Goal: Task Accomplishment & Management: Complete application form

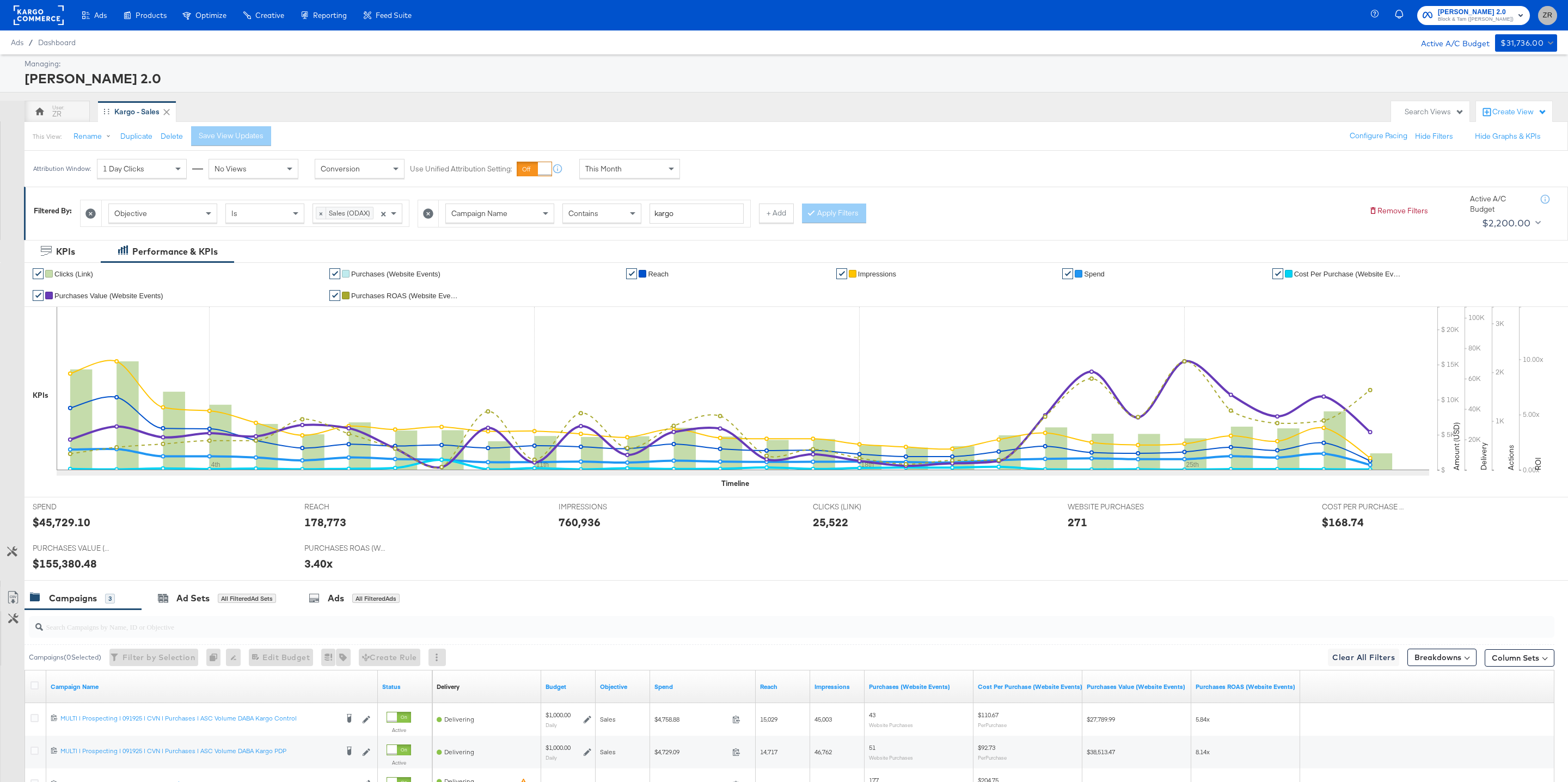
click at [1549, 22] on button "ZR" at bounding box center [1548, 15] width 19 height 19
click at [1518, 105] on link "Internal Dashboard" at bounding box center [1488, 109] width 82 height 20
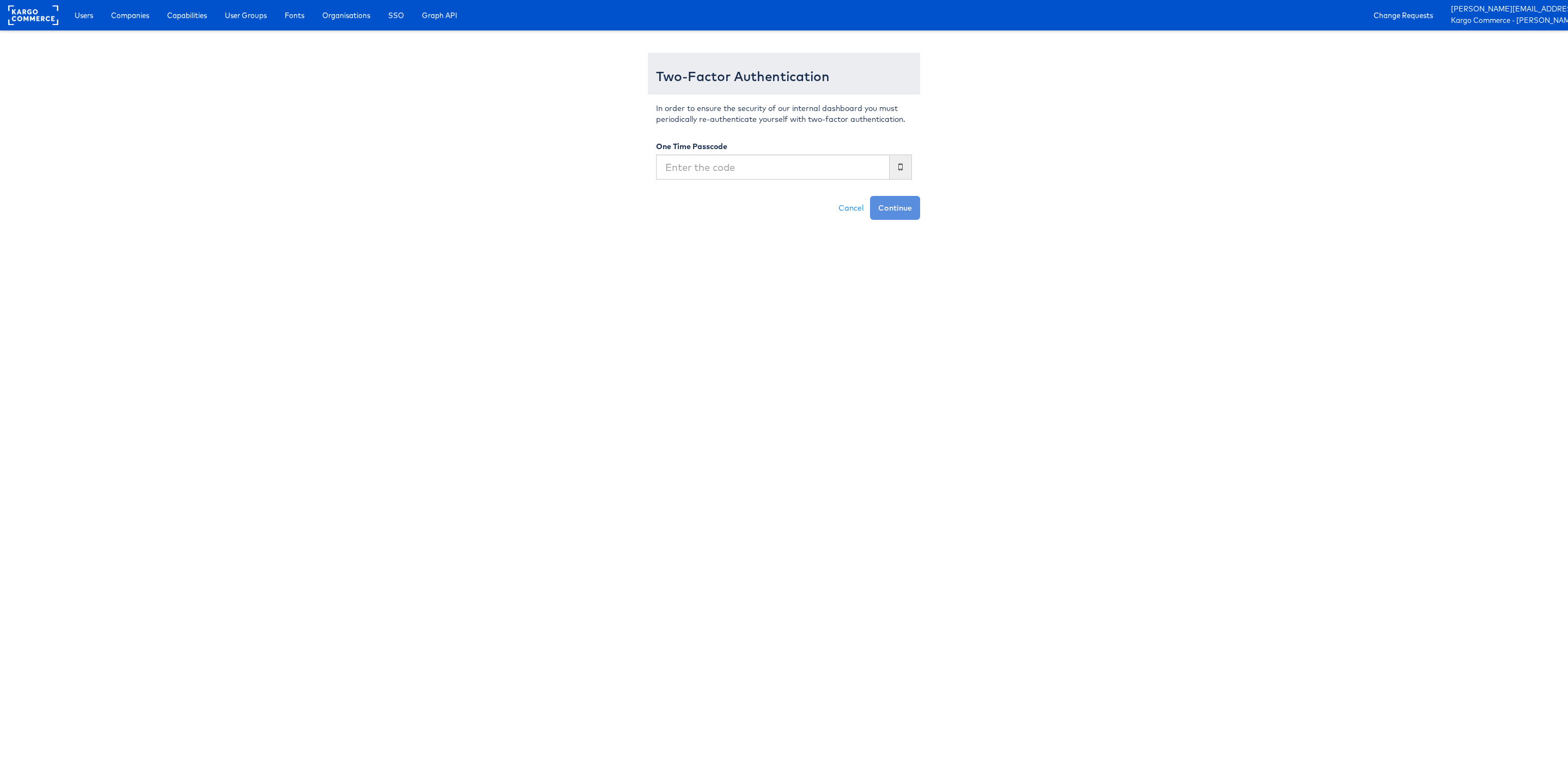
click at [727, 162] on input "text" at bounding box center [773, 167] width 233 height 25
click at [686, 171] on input "text" at bounding box center [773, 167] width 233 height 25
type input "271219"
click at [870, 196] on button "Continue" at bounding box center [895, 208] width 50 height 24
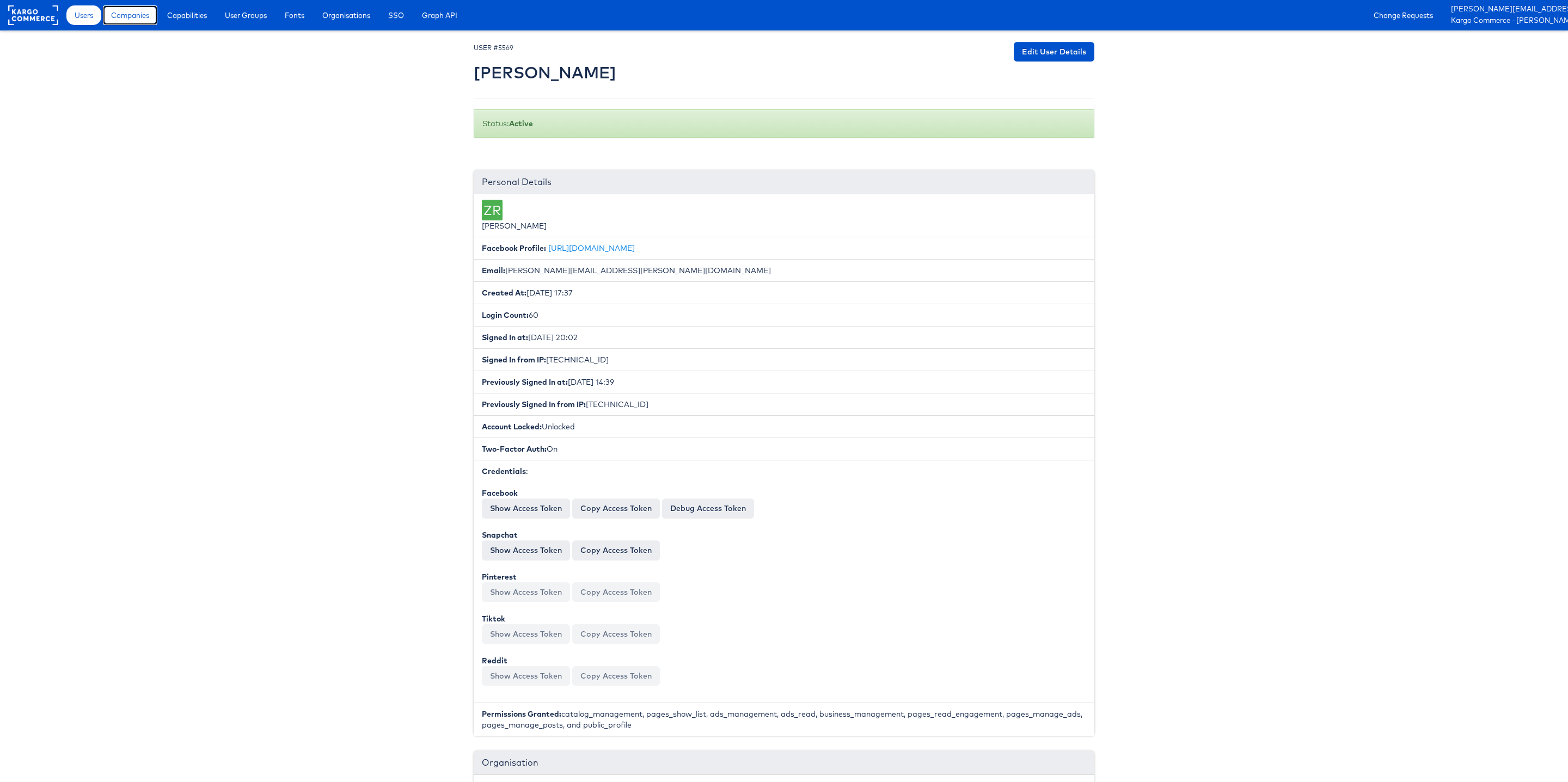
click at [144, 12] on span "Companies" at bounding box center [130, 15] width 38 height 11
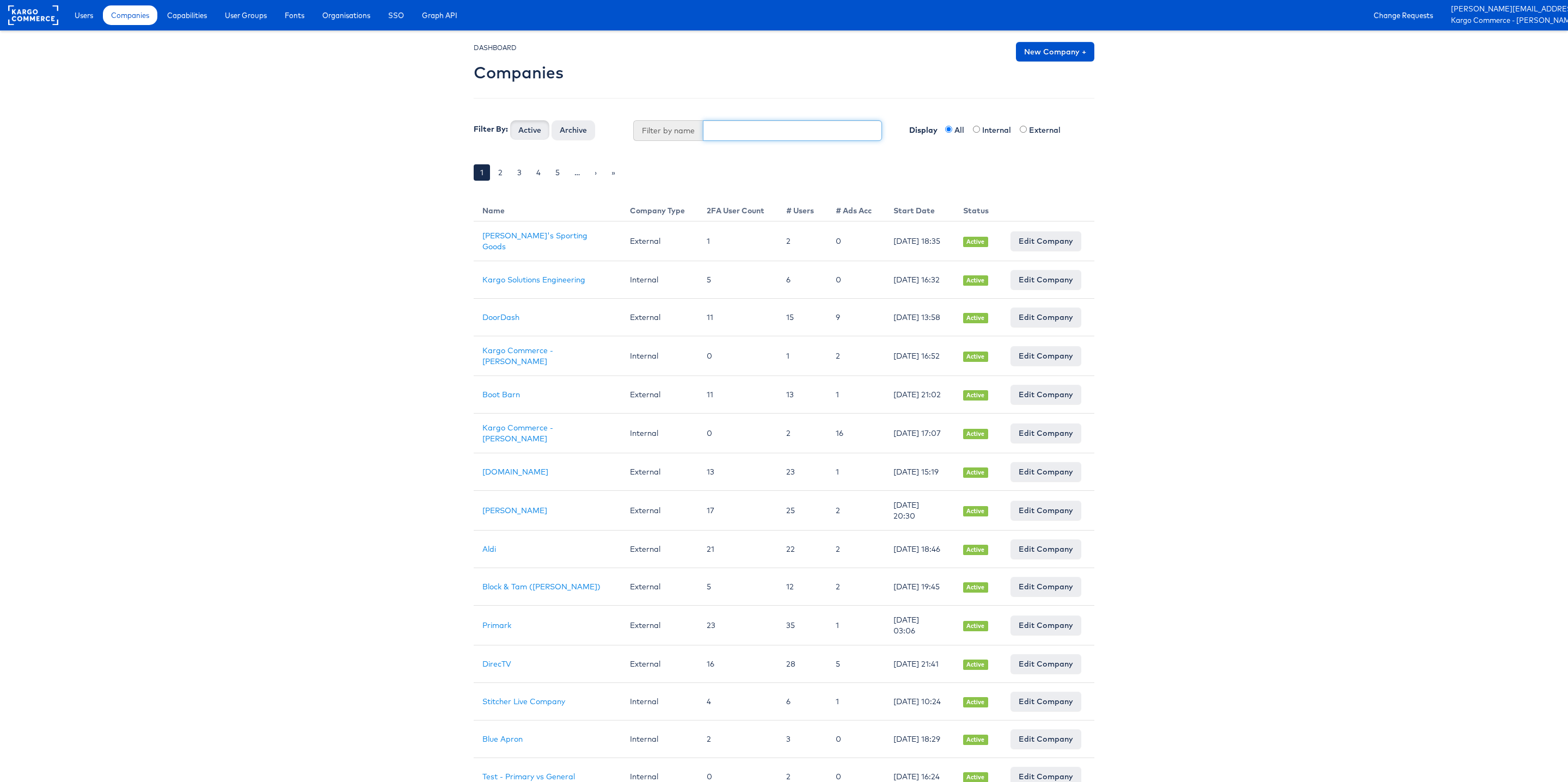
click at [731, 139] on input "text" at bounding box center [792, 131] width 179 height 20
type input "N"
type input "Boot"
click at [510, 120] on button "Active" at bounding box center [530, 130] width 39 height 20
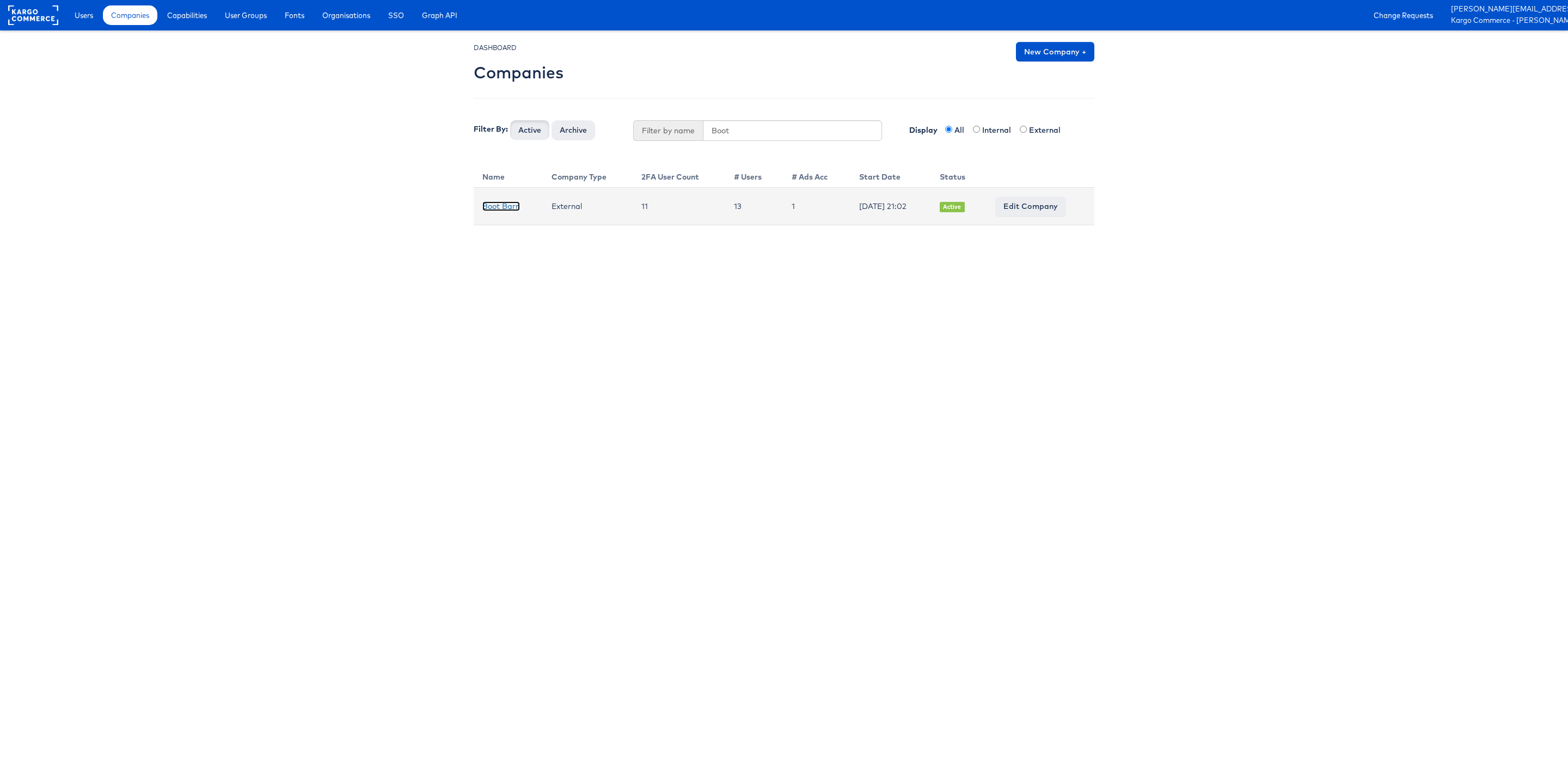
click at [506, 204] on link "Boot Barn" at bounding box center [501, 206] width 37 height 9
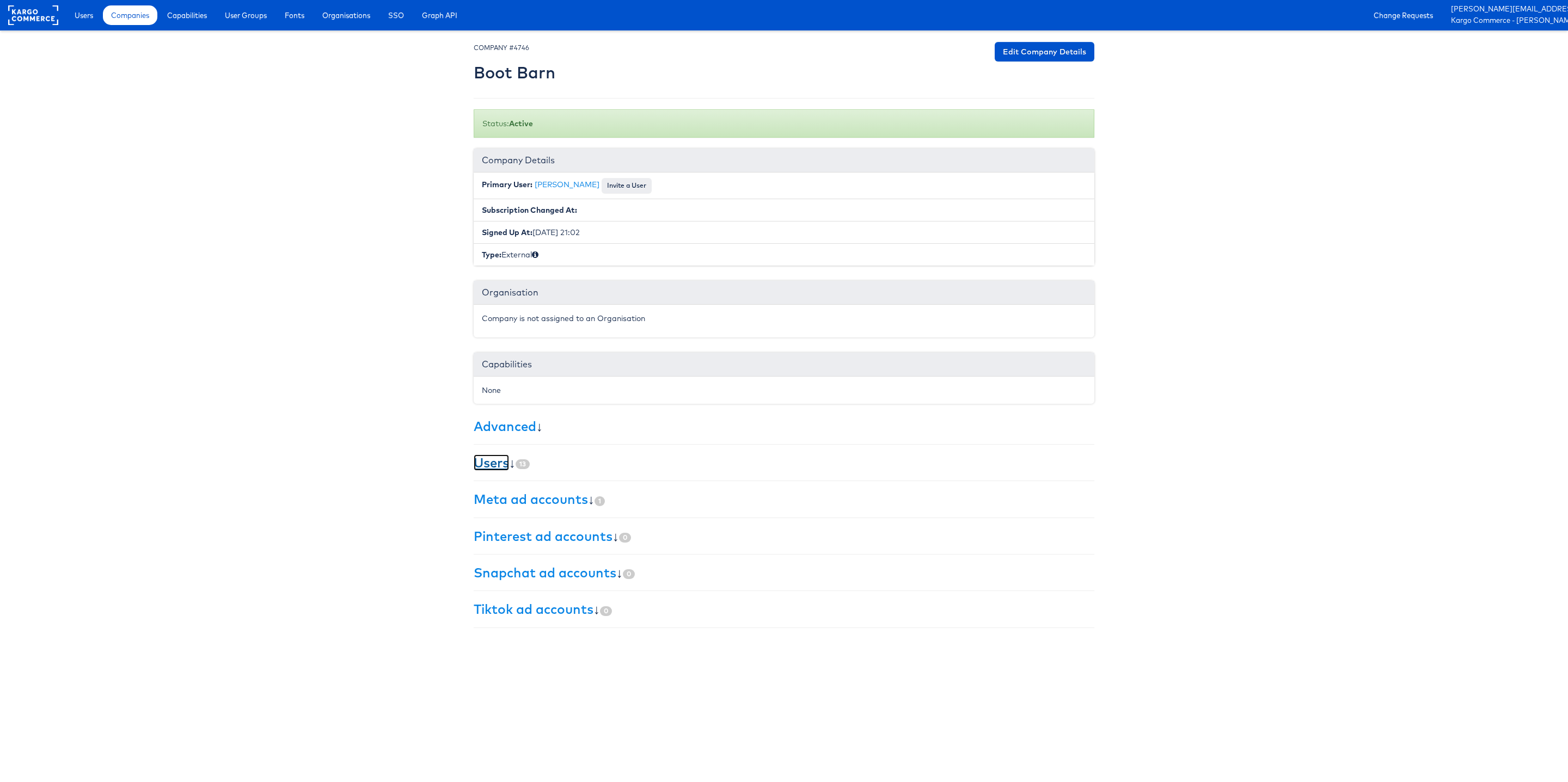
click at [498, 460] on link "Users" at bounding box center [491, 462] width 36 height 16
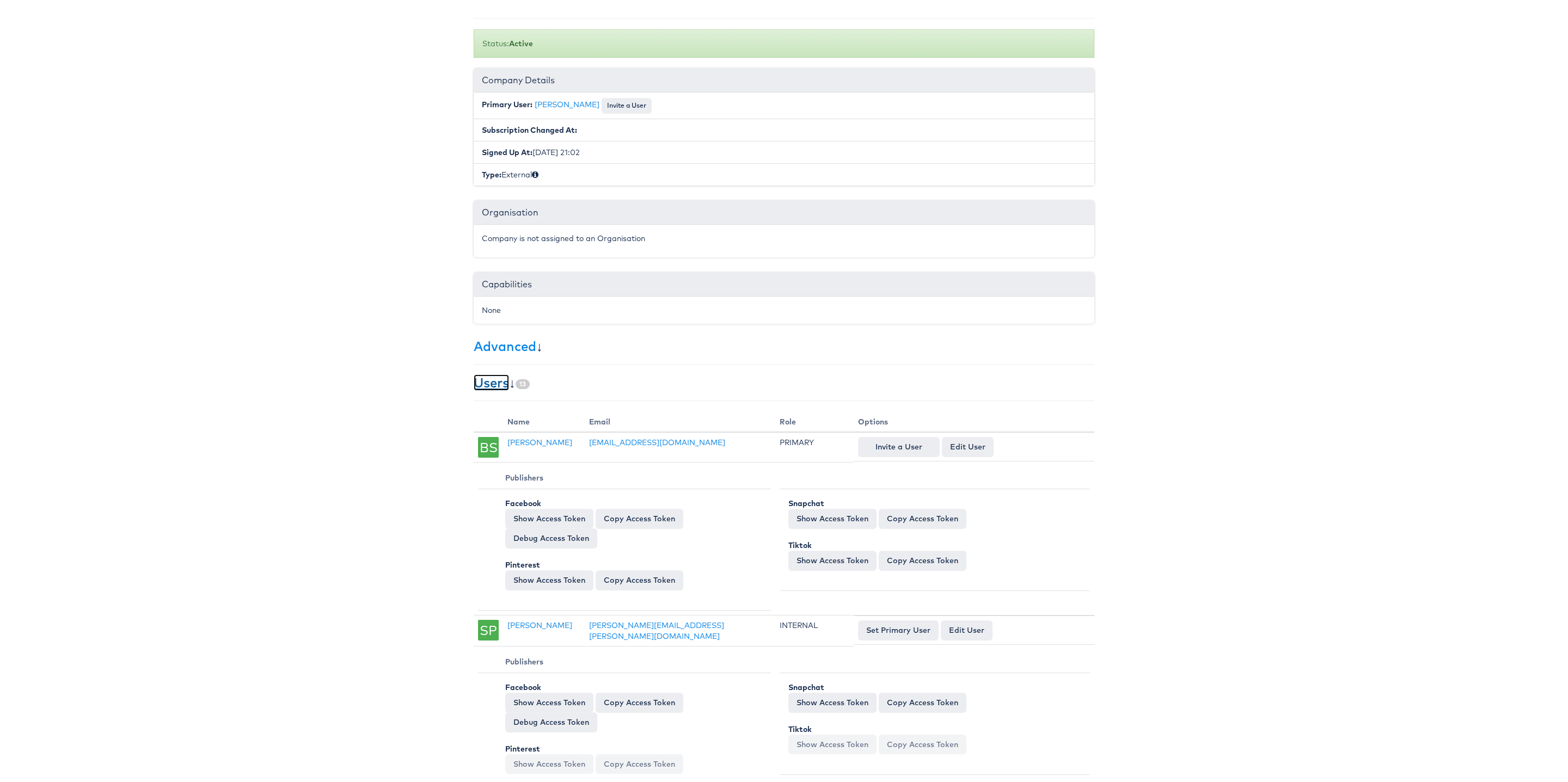
scroll to position [162, 0]
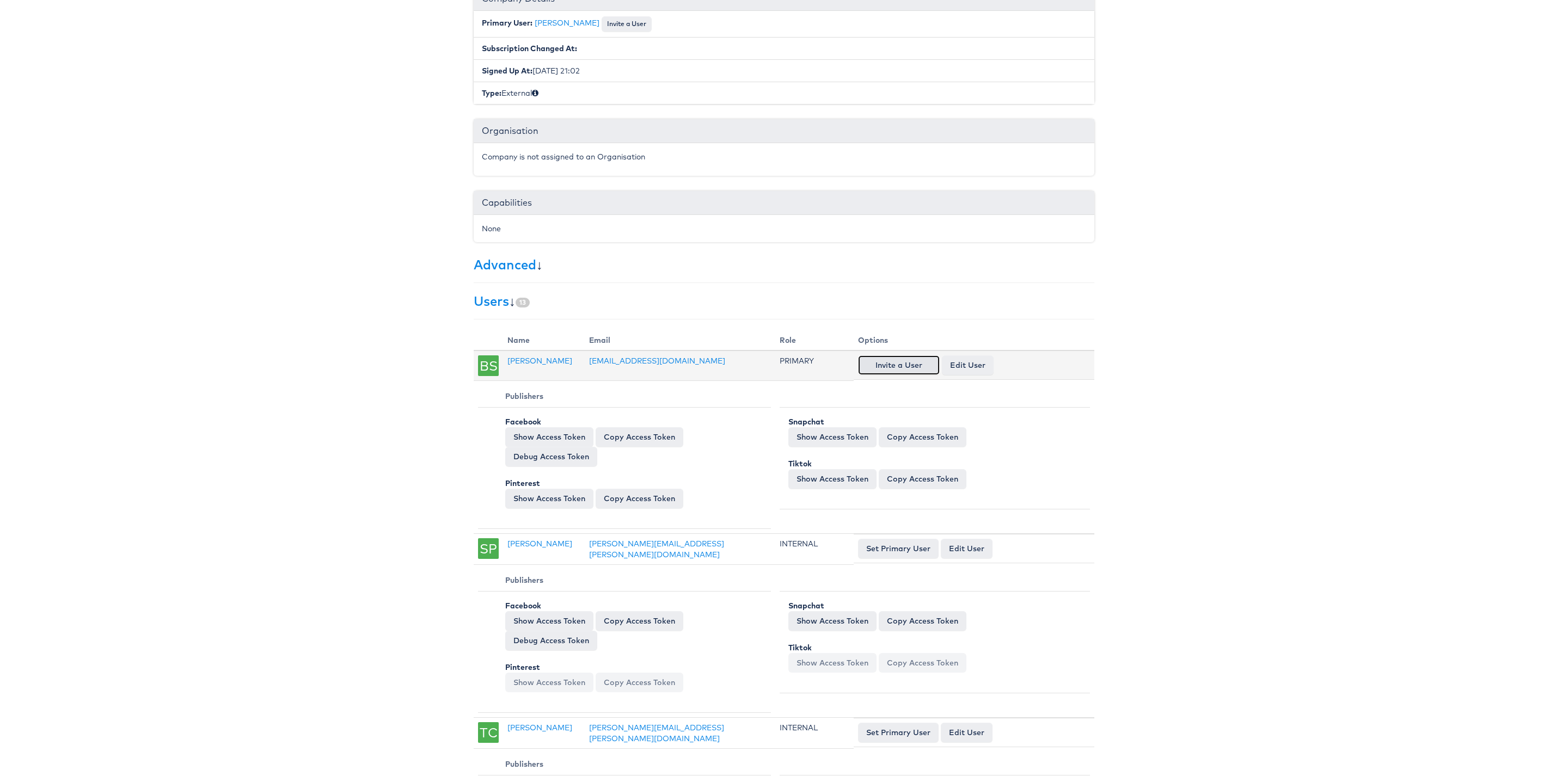
click at [889, 371] on button "Invite a User" at bounding box center [899, 365] width 82 height 20
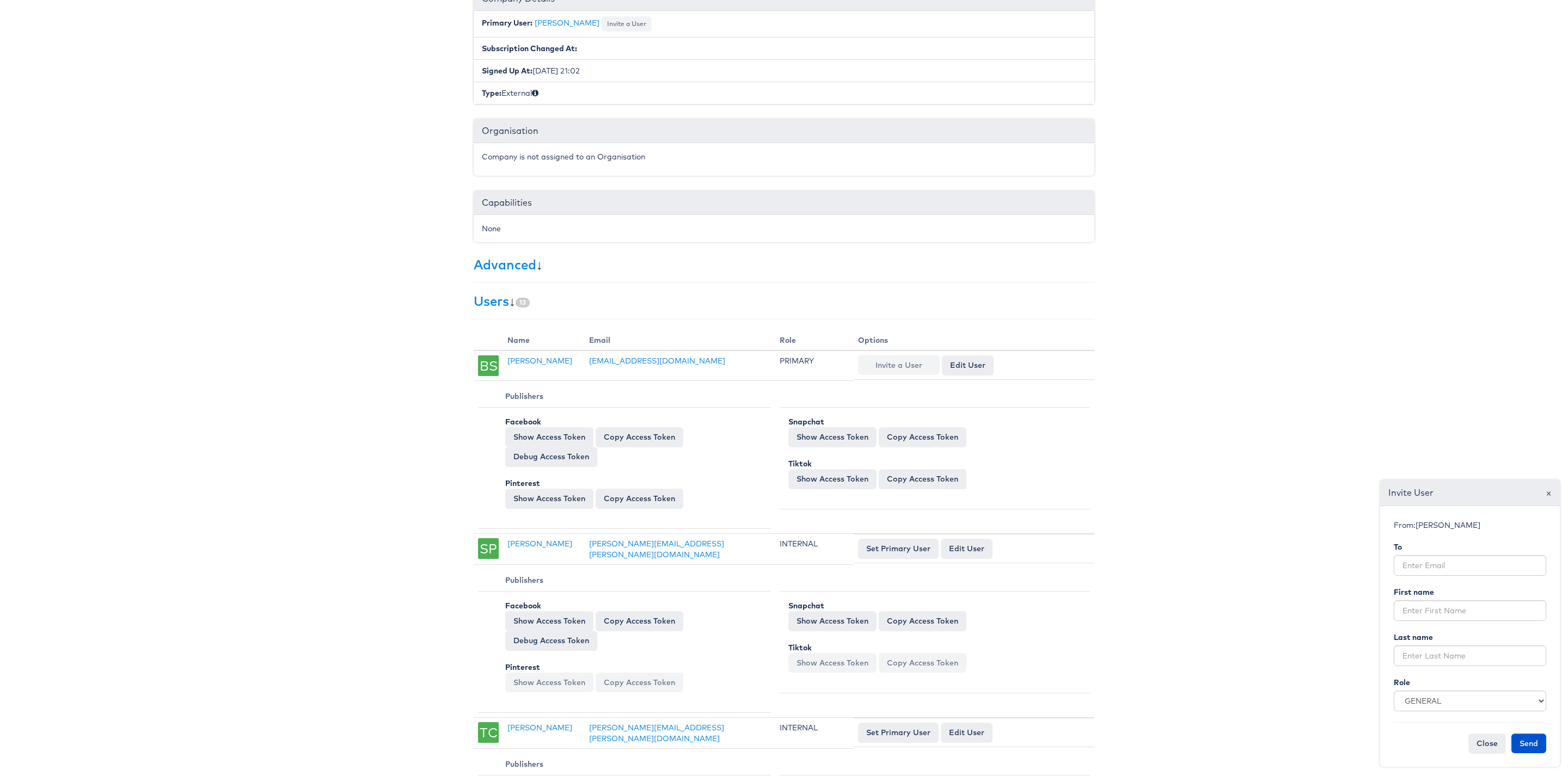
click at [1548, 494] on span "×" at bounding box center [1549, 493] width 6 height 15
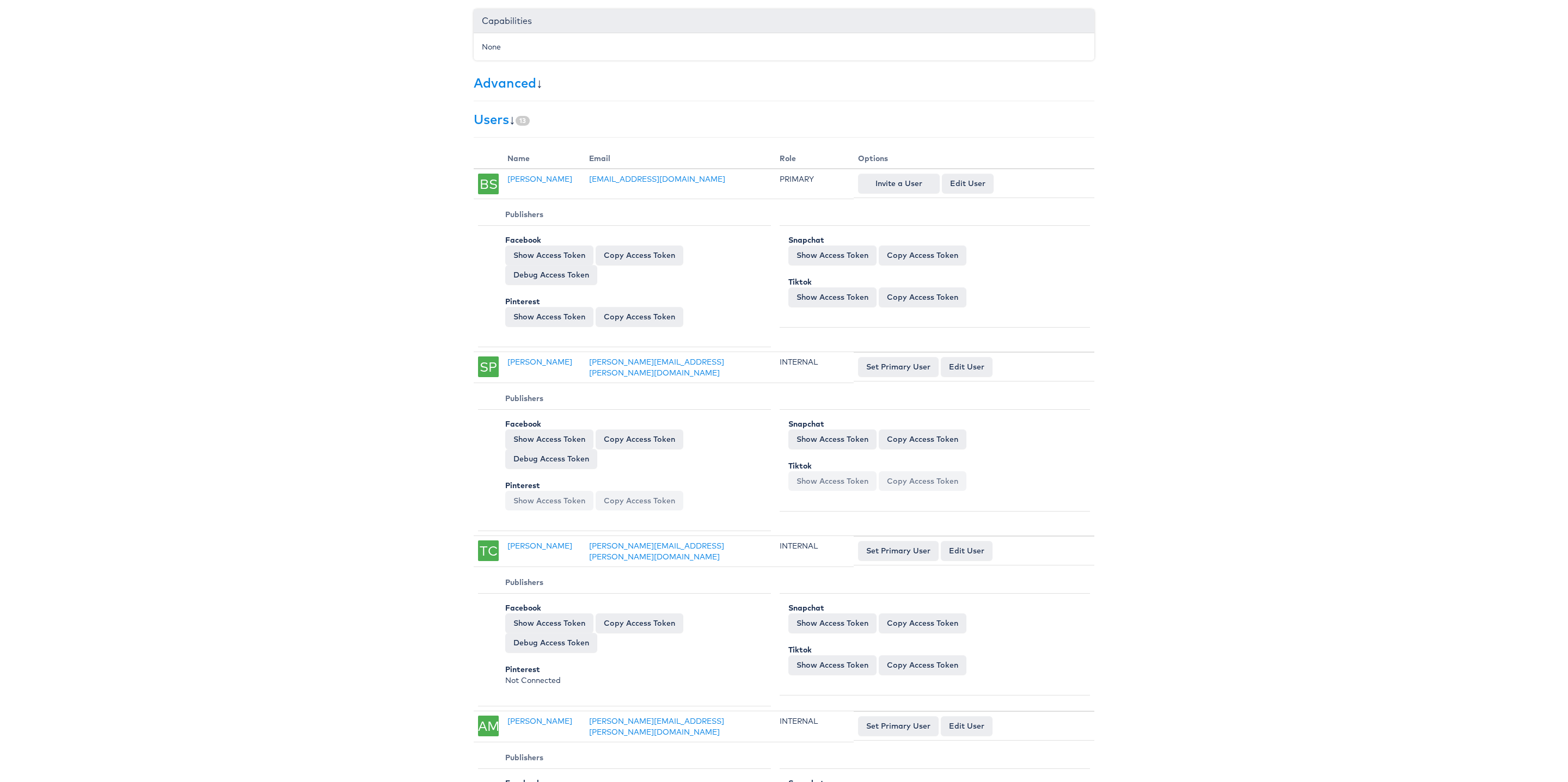
scroll to position [0, 0]
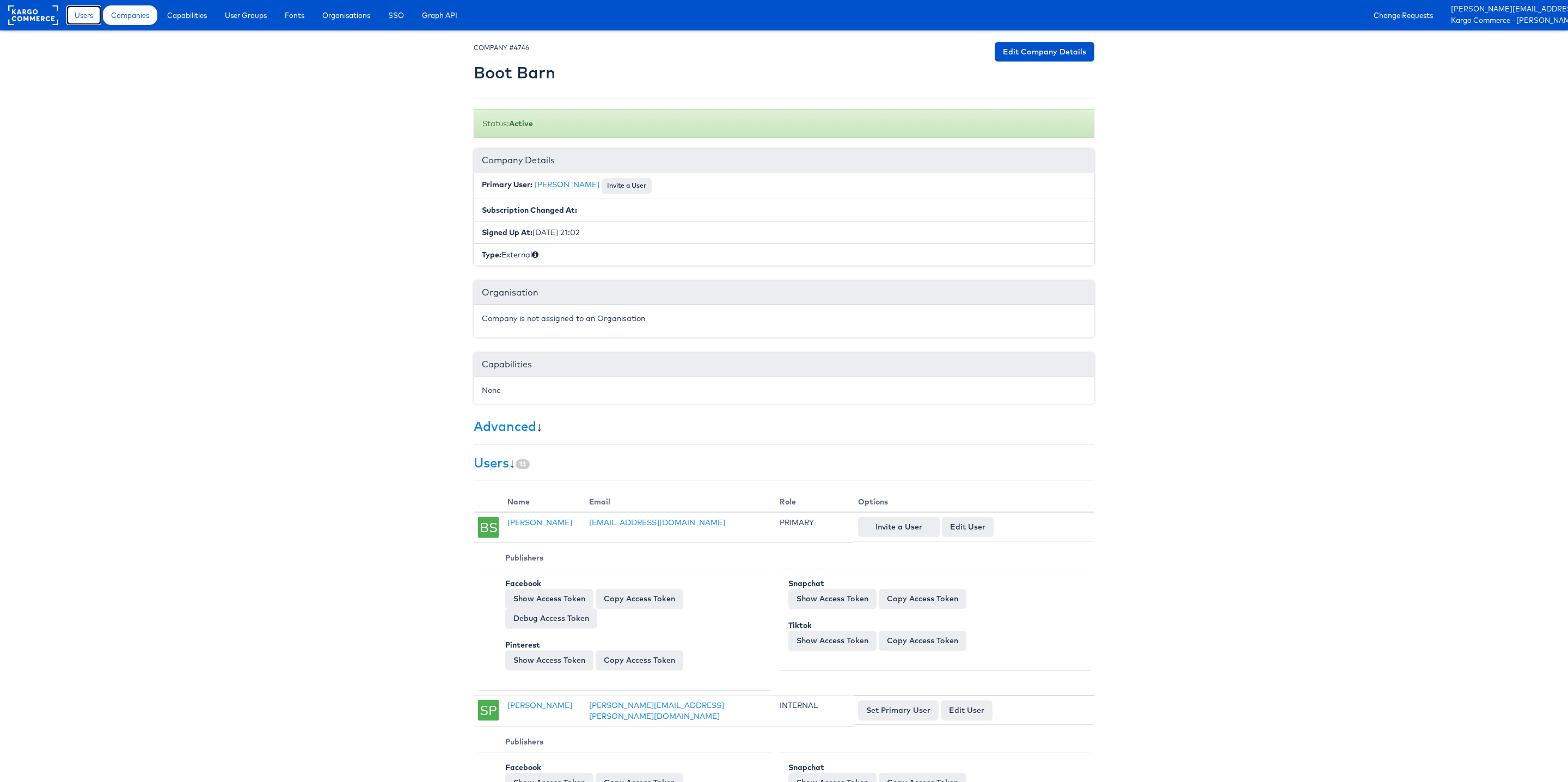
click at [85, 18] on span "Users" at bounding box center [83, 15] width 18 height 11
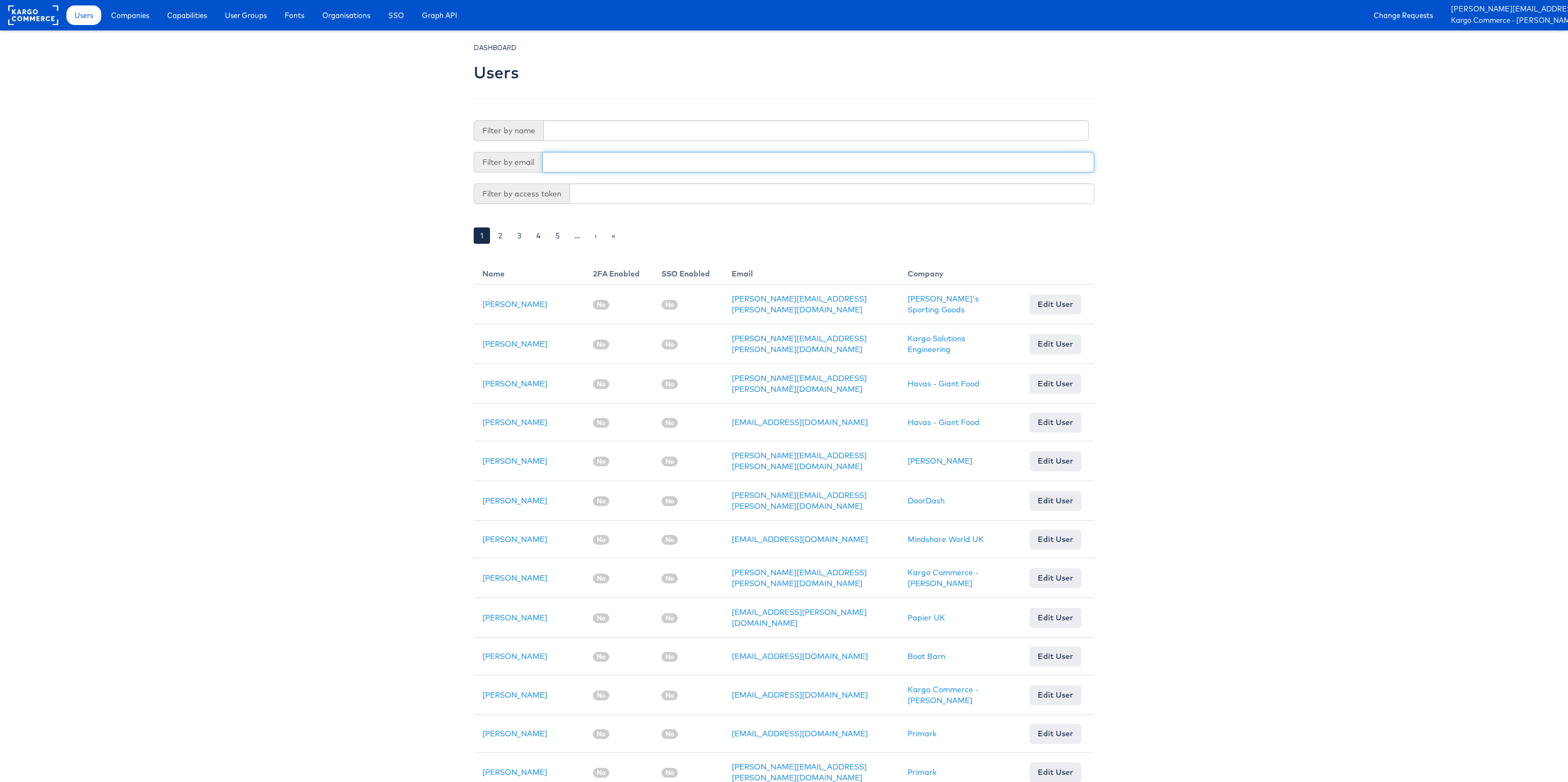
click at [578, 152] on input "text" at bounding box center [818, 162] width 552 height 20
paste input "aobermueller@bootbarn.com"
type input "[EMAIL_ADDRESS][DOMAIN_NAME]"
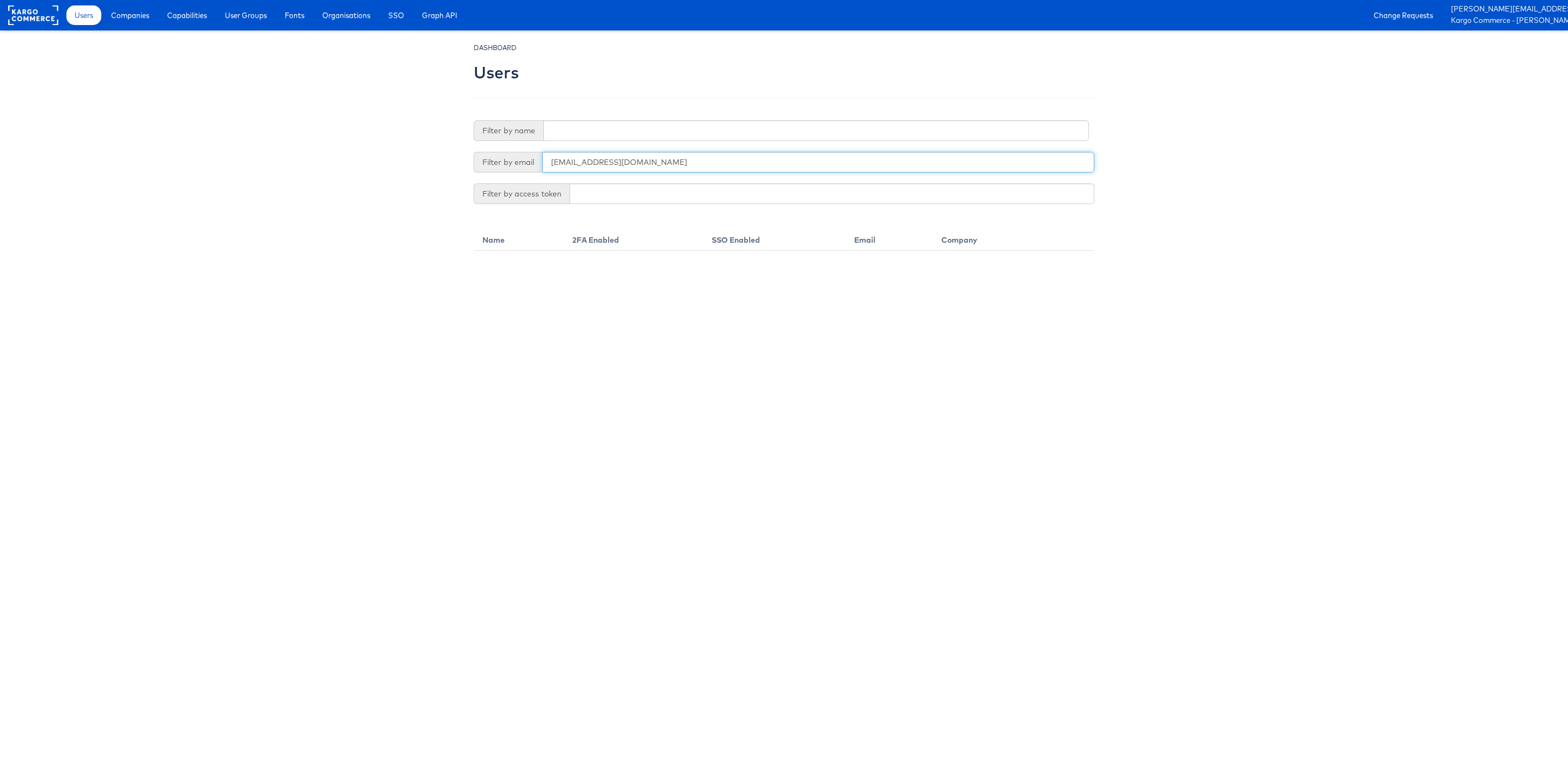
click at [552, 163] on input "aobermueller@bootbarn.com" at bounding box center [818, 162] width 552 height 20
click at [583, 162] on input "aobermueller@bootbarn.com" at bounding box center [818, 162] width 552 height 20
click at [342, 251] on html "Users Companies Capabilities User Groups Fonts Organisations SSO Graph API Chan…" at bounding box center [784, 125] width 1568 height 251
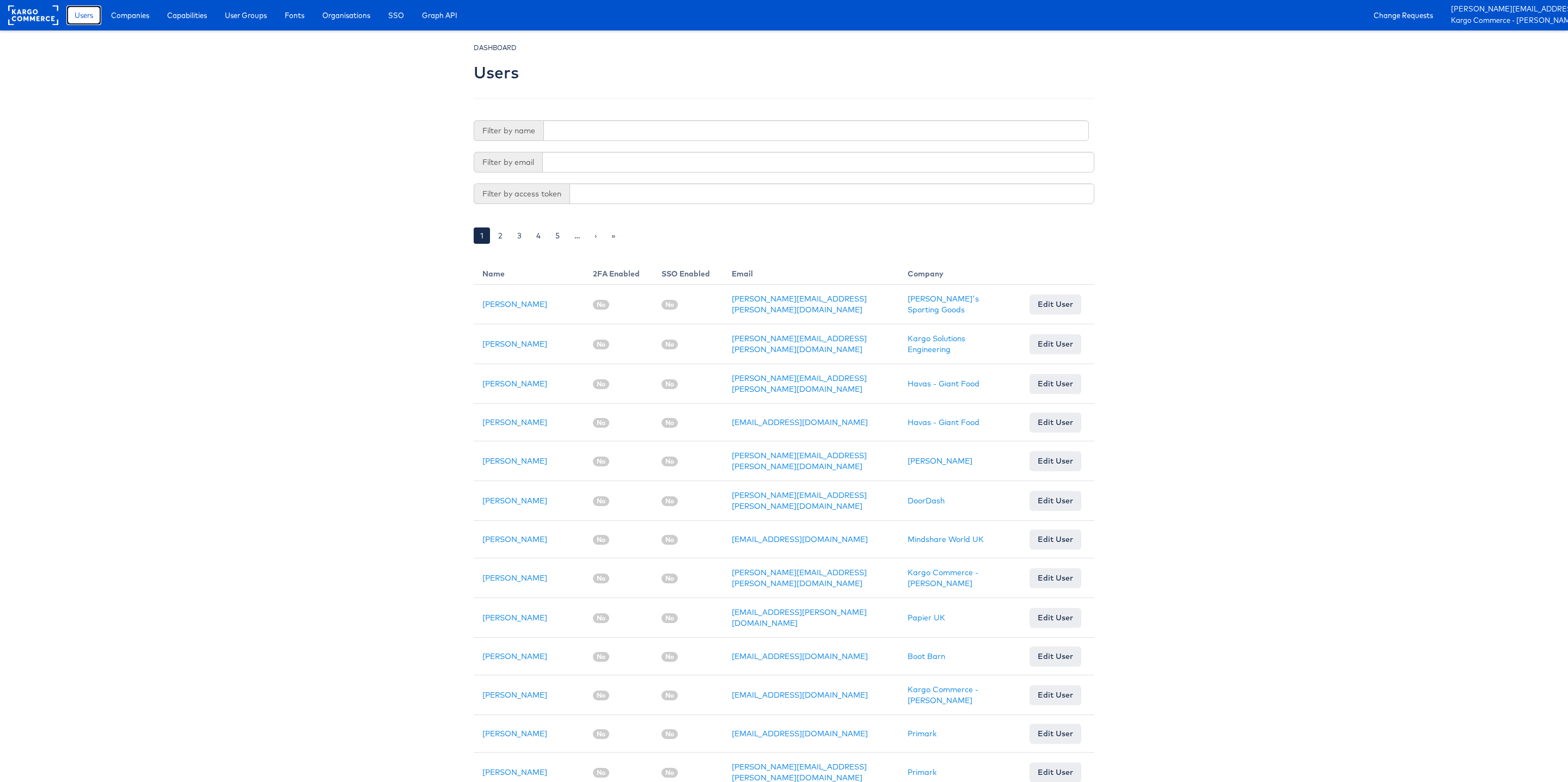
click at [87, 15] on span "Users" at bounding box center [83, 15] width 18 height 11
click at [134, 20] on span "Companies" at bounding box center [130, 15] width 38 height 11
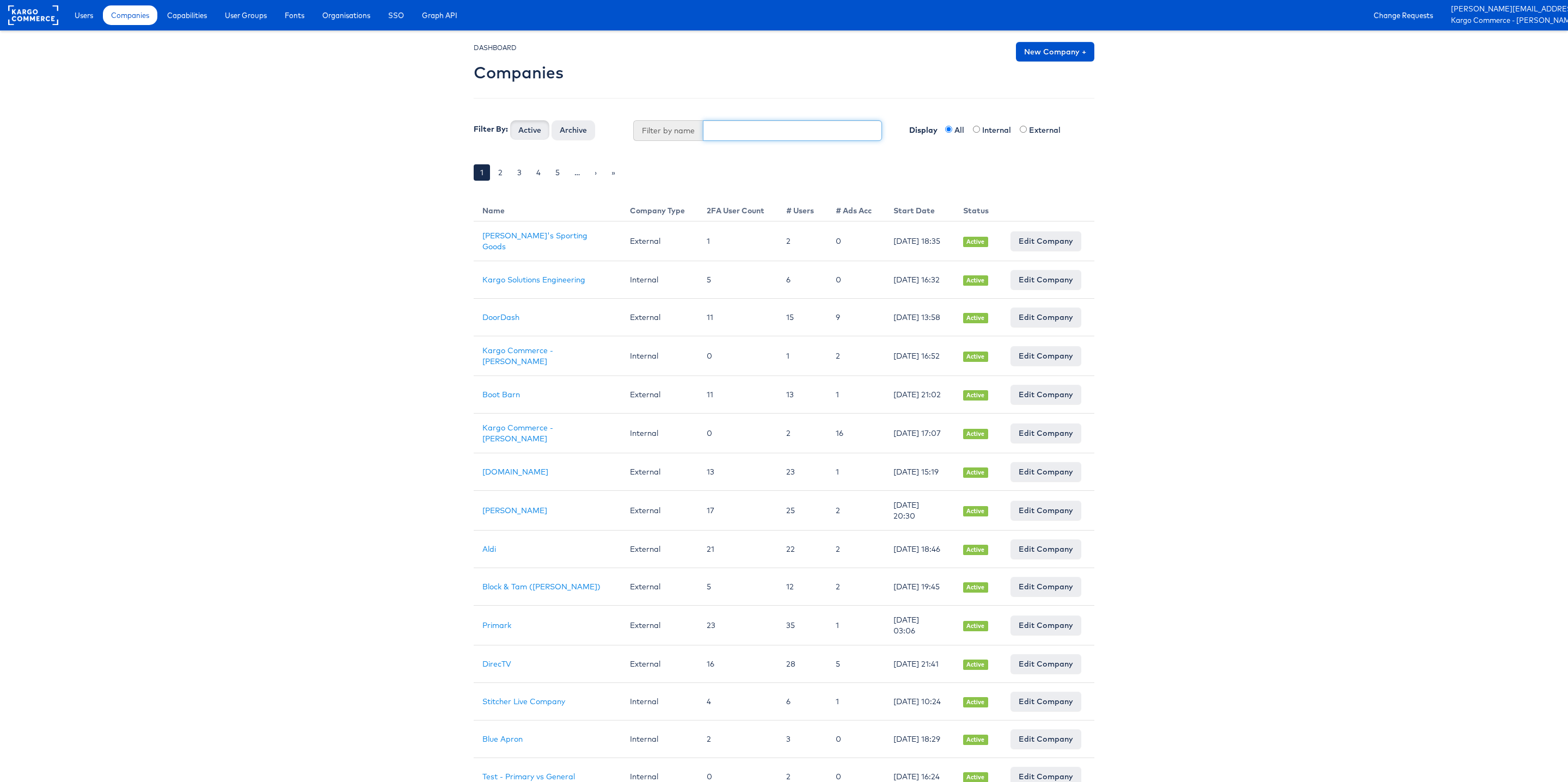
click at [733, 128] on input "text" at bounding box center [792, 131] width 179 height 20
paste input "[EMAIL_ADDRESS][DOMAIN_NAME]"
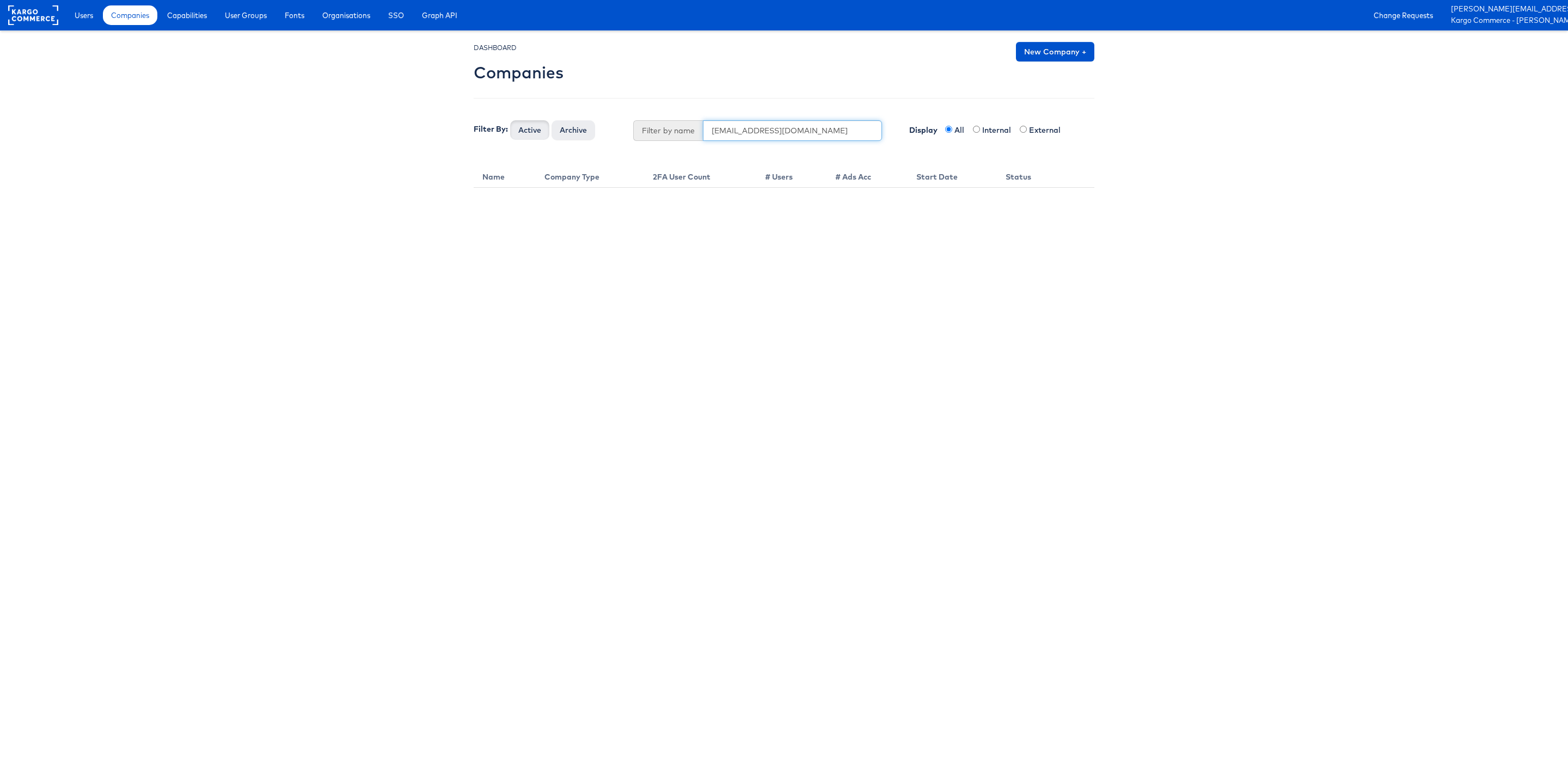
type input "[EMAIL_ADDRESS][DOMAIN_NAME]"
click at [510, 120] on button "Active" at bounding box center [530, 130] width 39 height 20
click at [222, 187] on html "Users Companies Capabilities User Groups Fonts Organisations SSO Graph API Chan…" at bounding box center [784, 93] width 1568 height 187
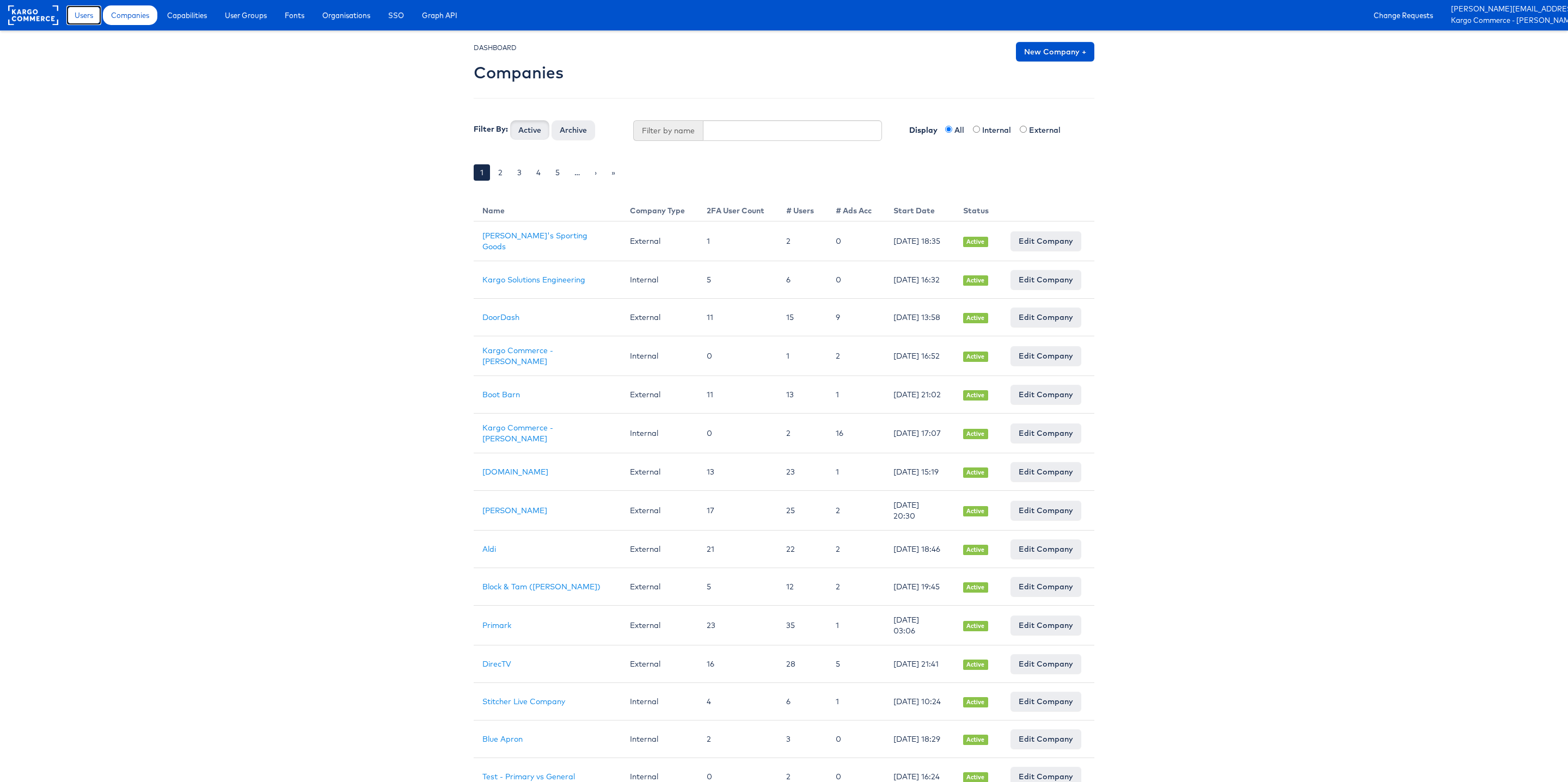
click at [87, 18] on span "Users" at bounding box center [83, 15] width 18 height 11
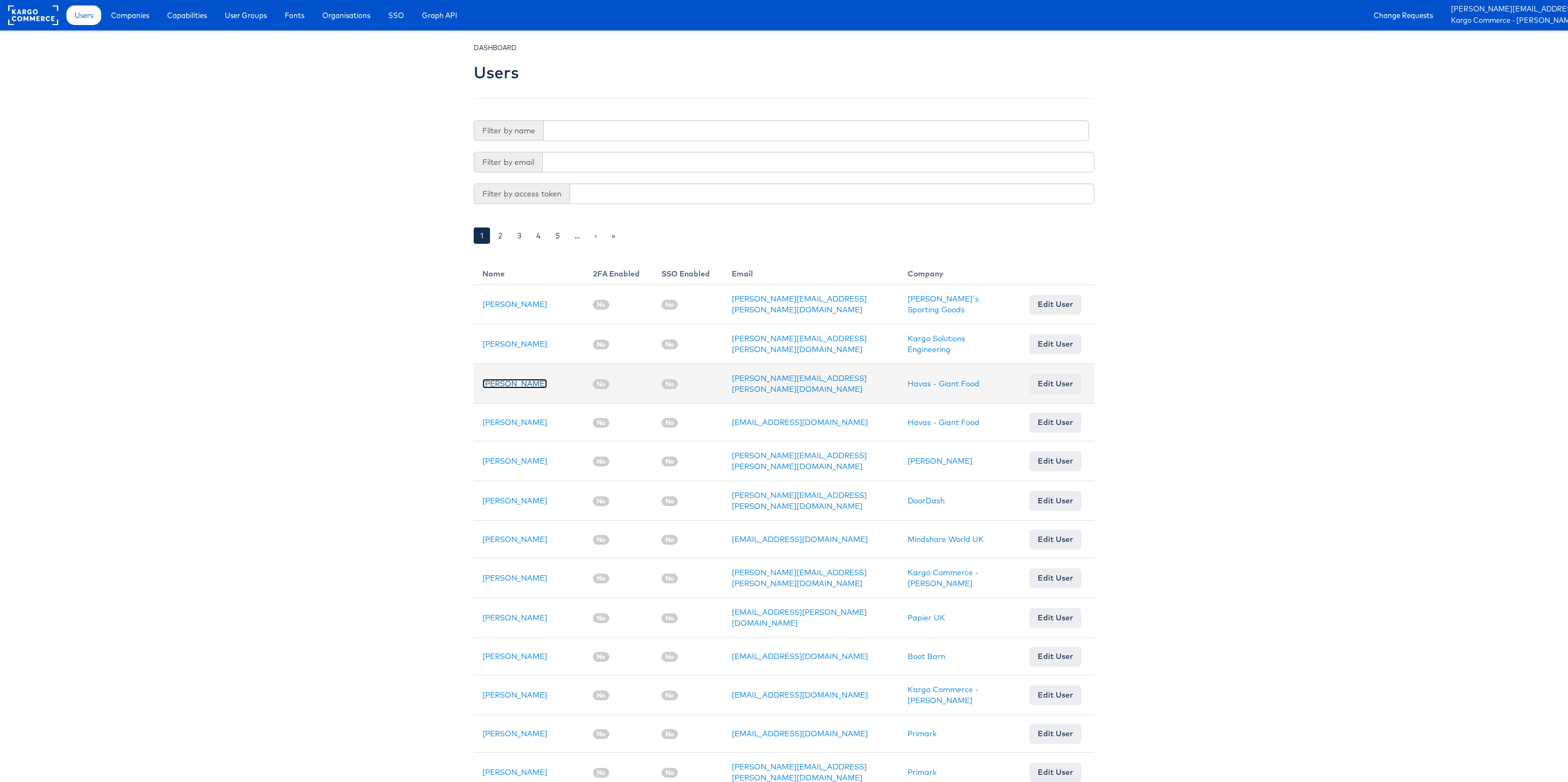
click at [514, 383] on link "[PERSON_NAME]" at bounding box center [514, 383] width 65 height 9
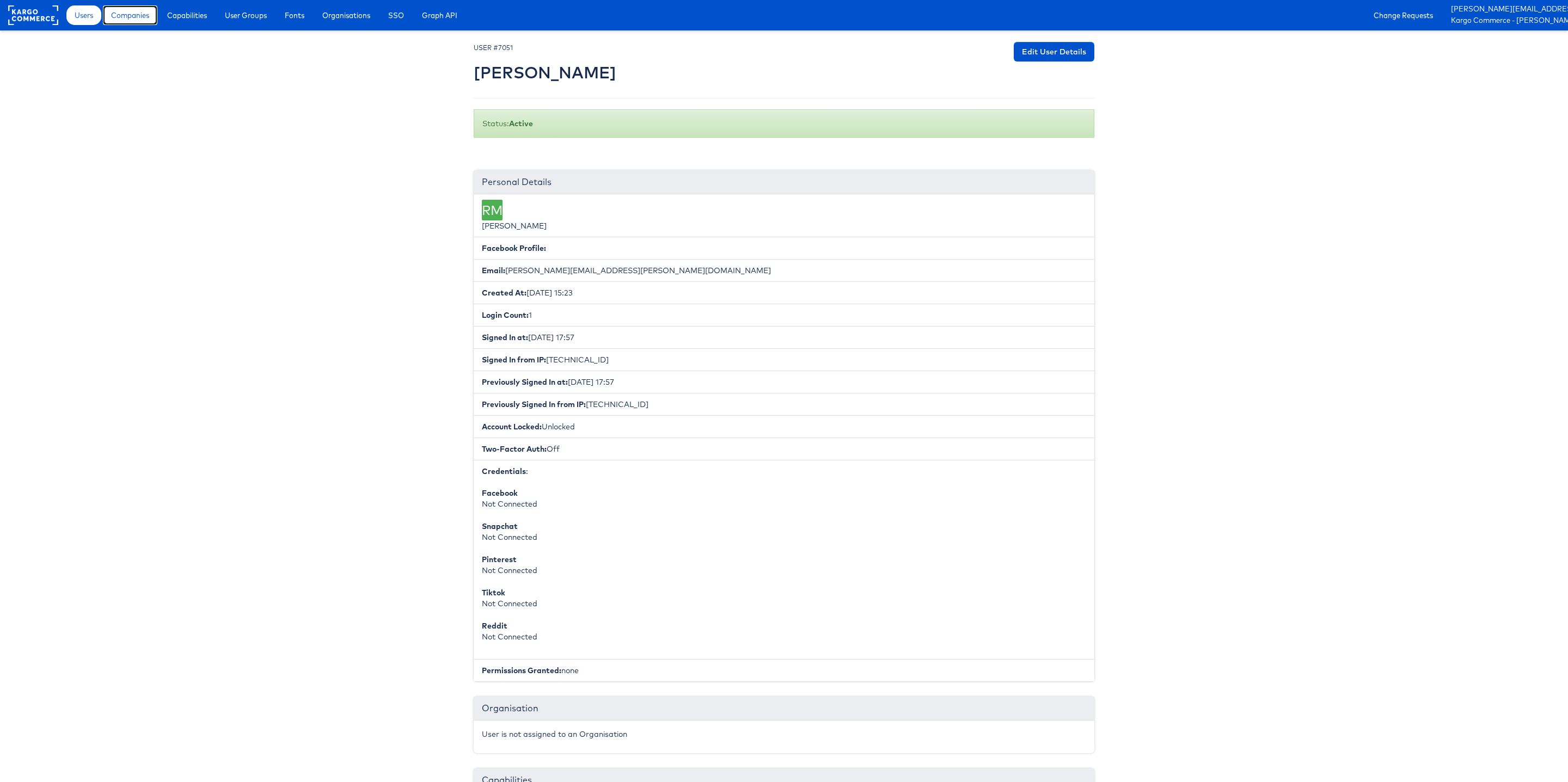
click at [128, 18] on span "Companies" at bounding box center [130, 15] width 38 height 11
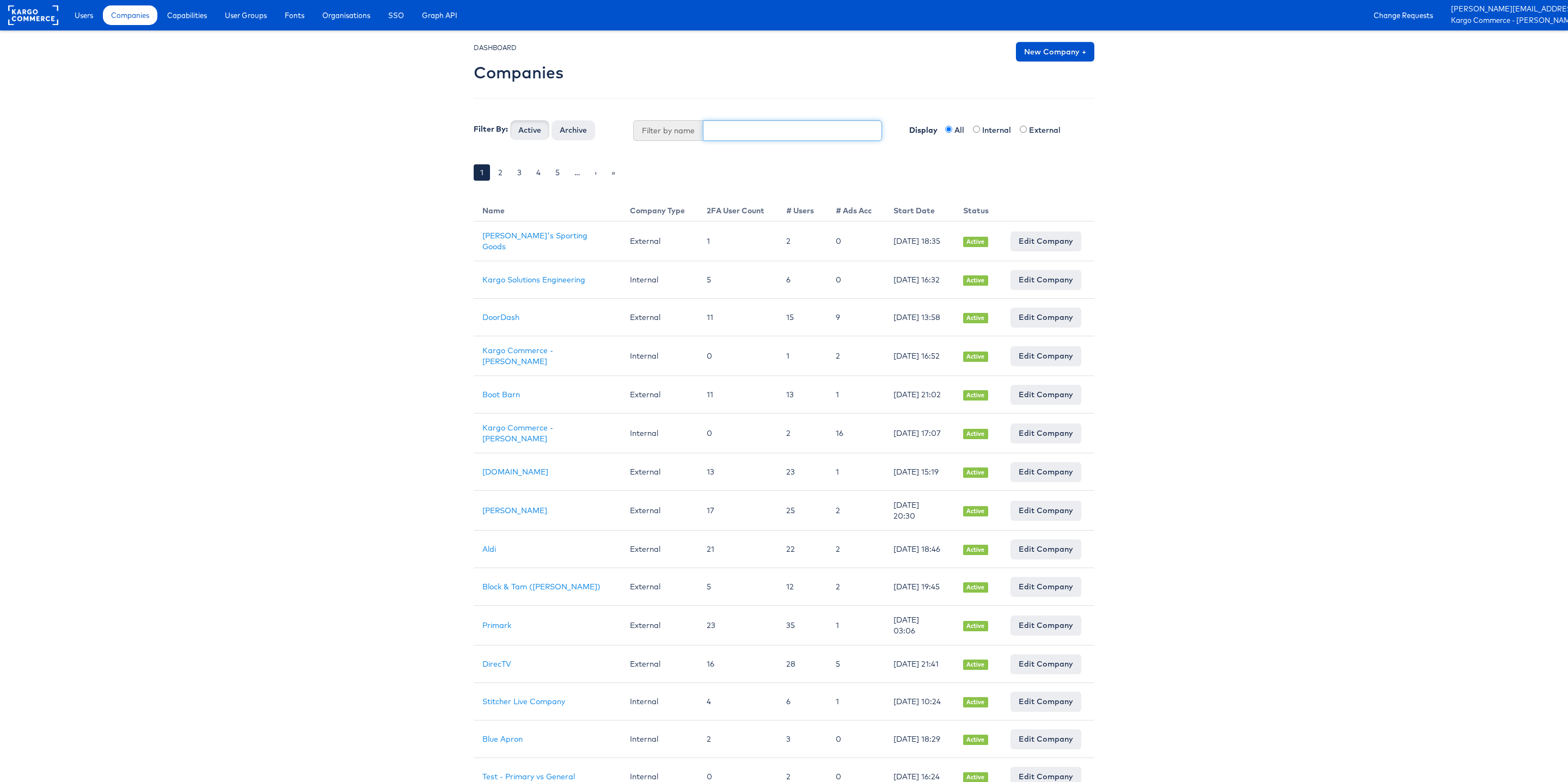
click at [749, 132] on input "text" at bounding box center [792, 131] width 179 height 20
click at [510, 120] on button "Active" at bounding box center [530, 130] width 39 height 20
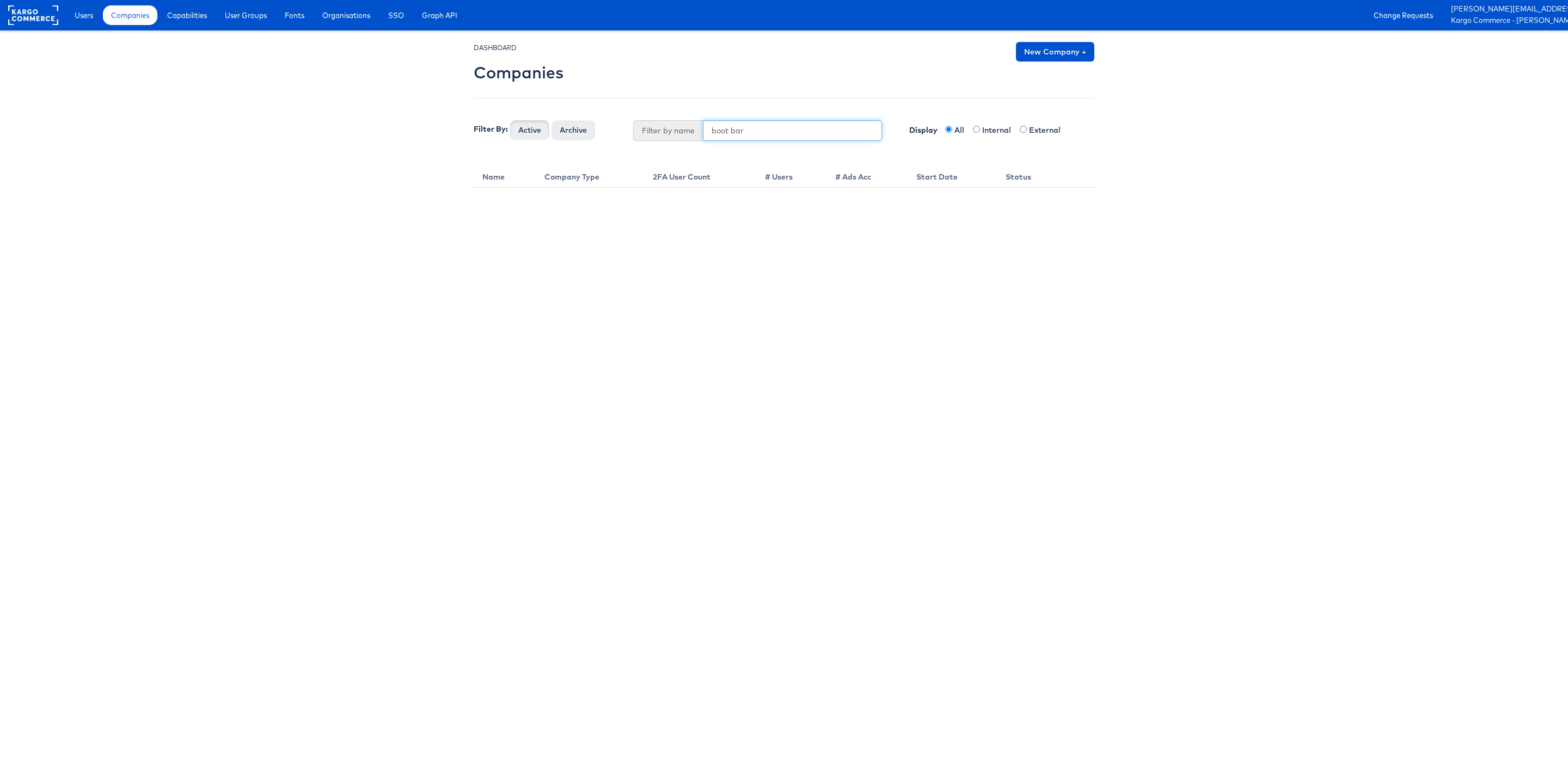
type input "boot bar"
click at [510, 120] on button "Active" at bounding box center [530, 130] width 39 height 20
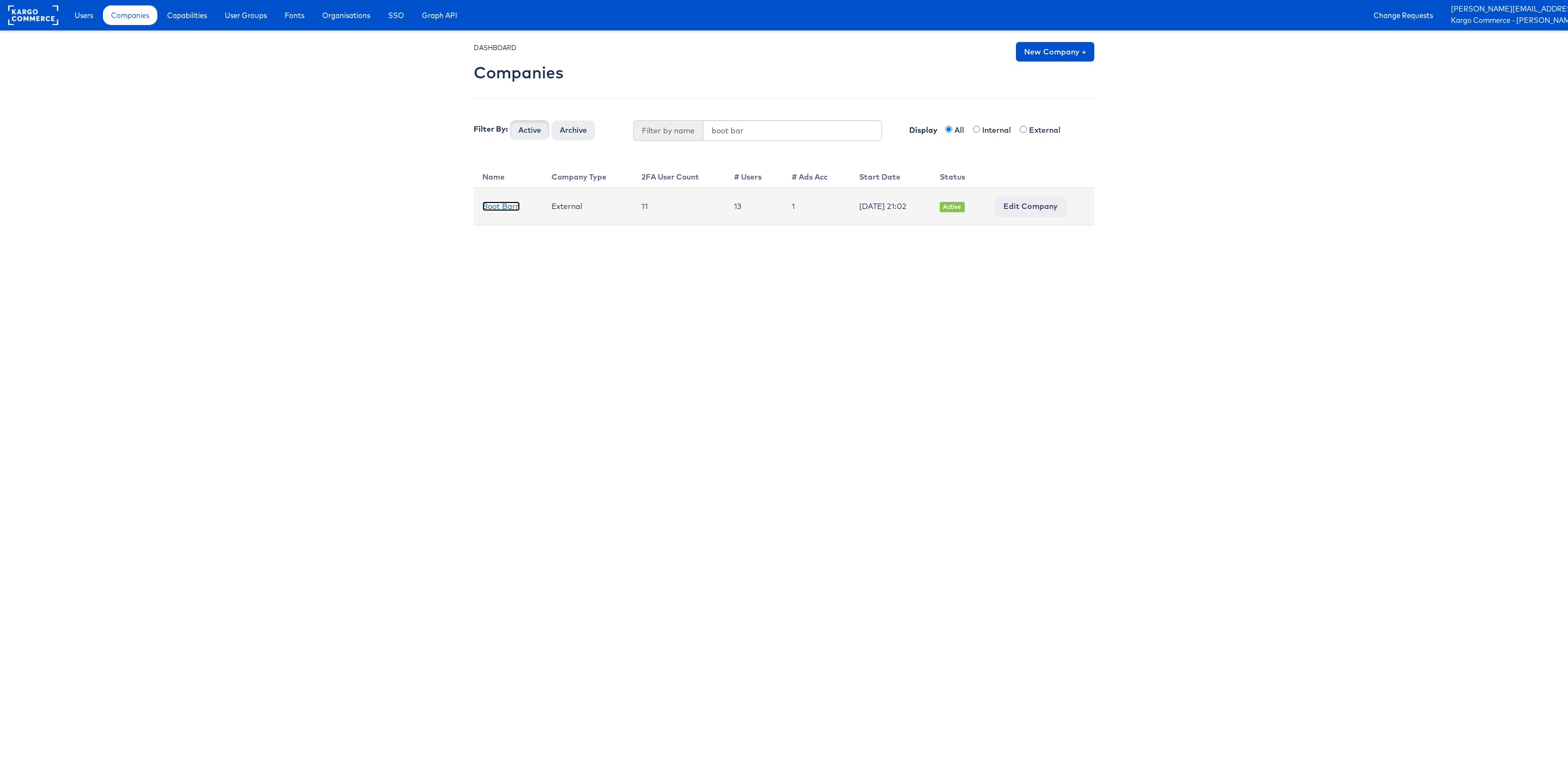
click at [510, 207] on link "Boot Barn" at bounding box center [501, 206] width 37 height 9
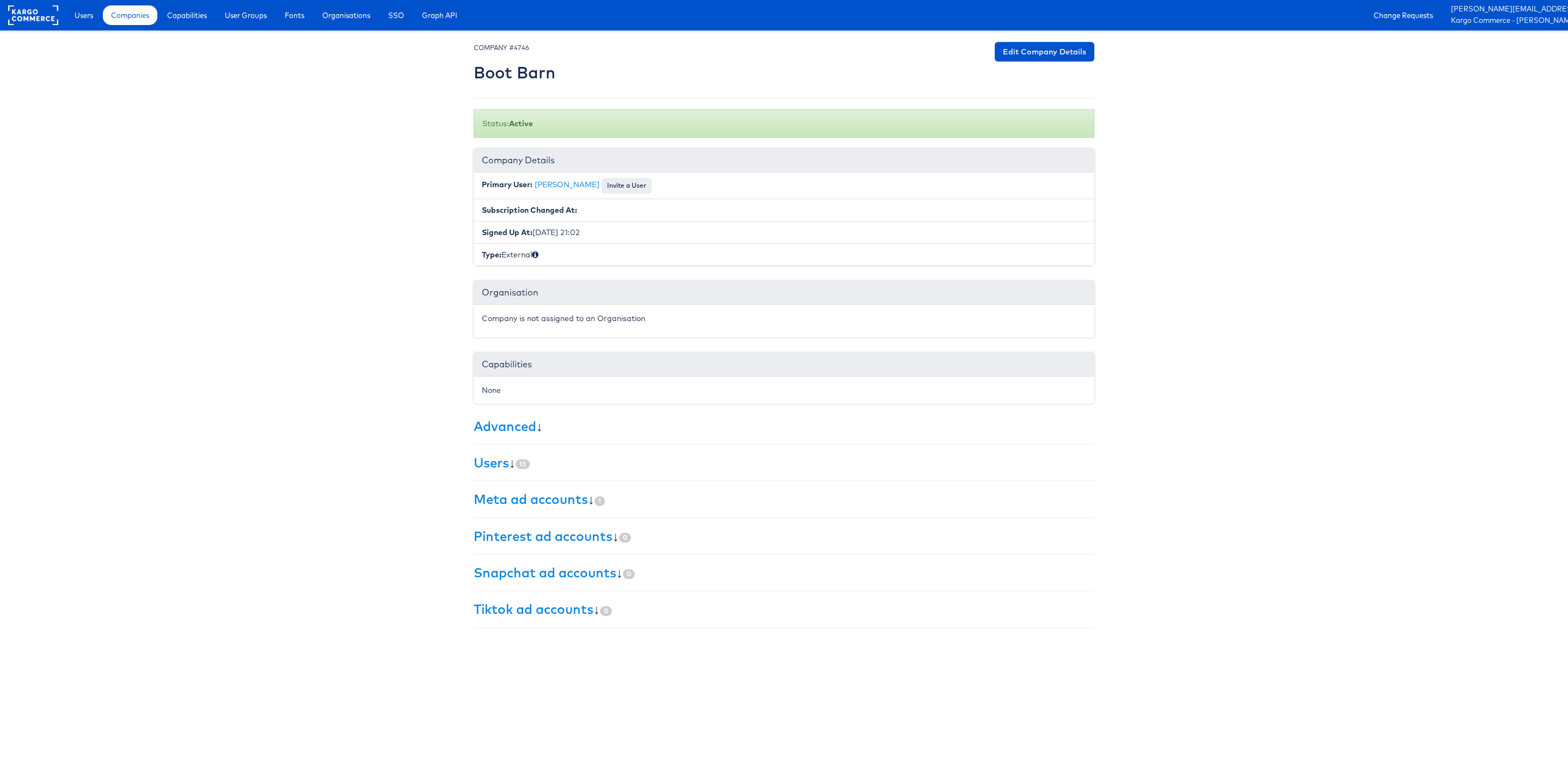
click at [486, 475] on div "× Set primary user The current primary user will be reverted back to their orig…" at bounding box center [784, 335] width 621 height 586
click at [491, 467] on link "Users" at bounding box center [491, 462] width 36 height 16
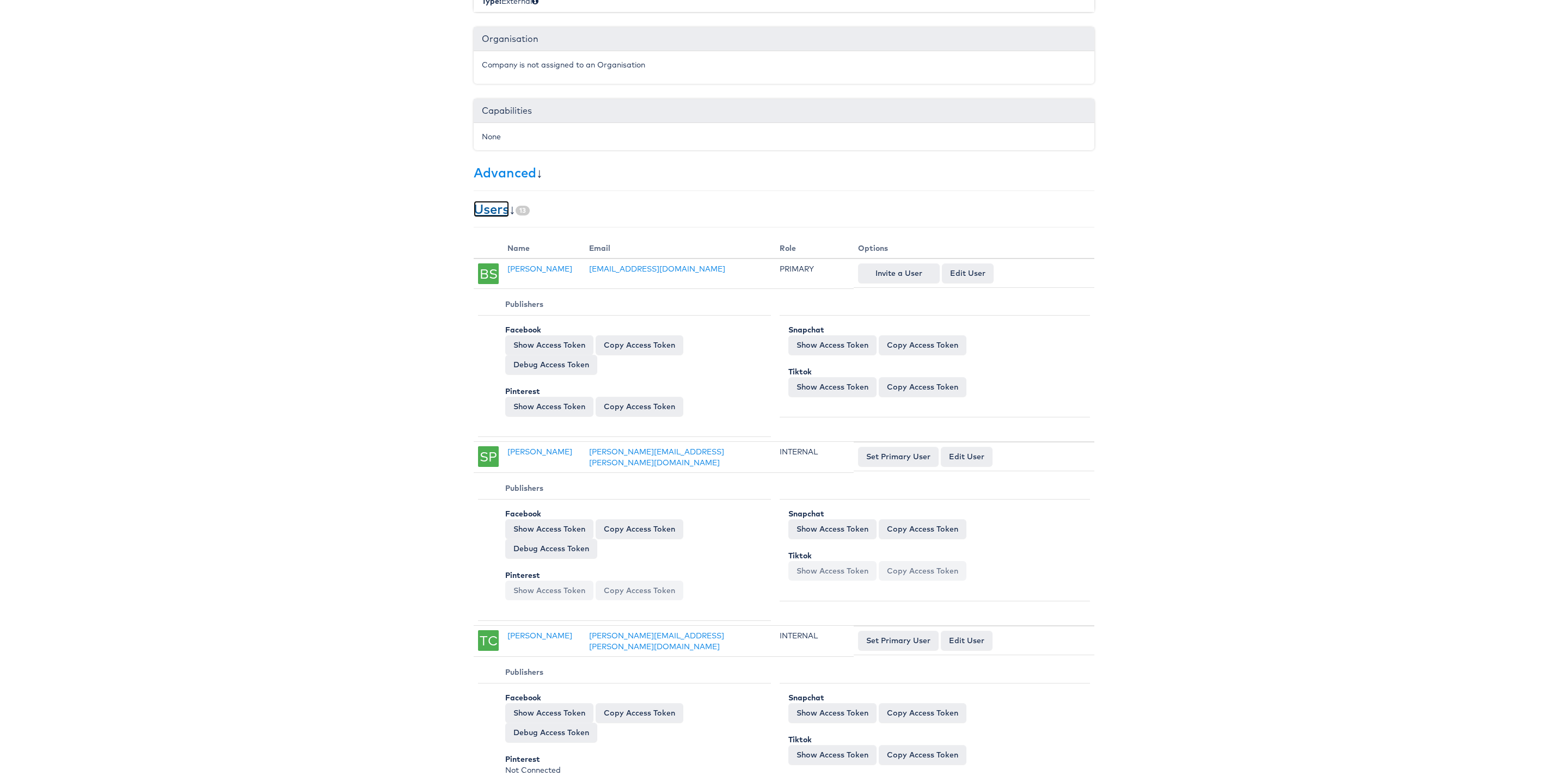
scroll to position [266, 0]
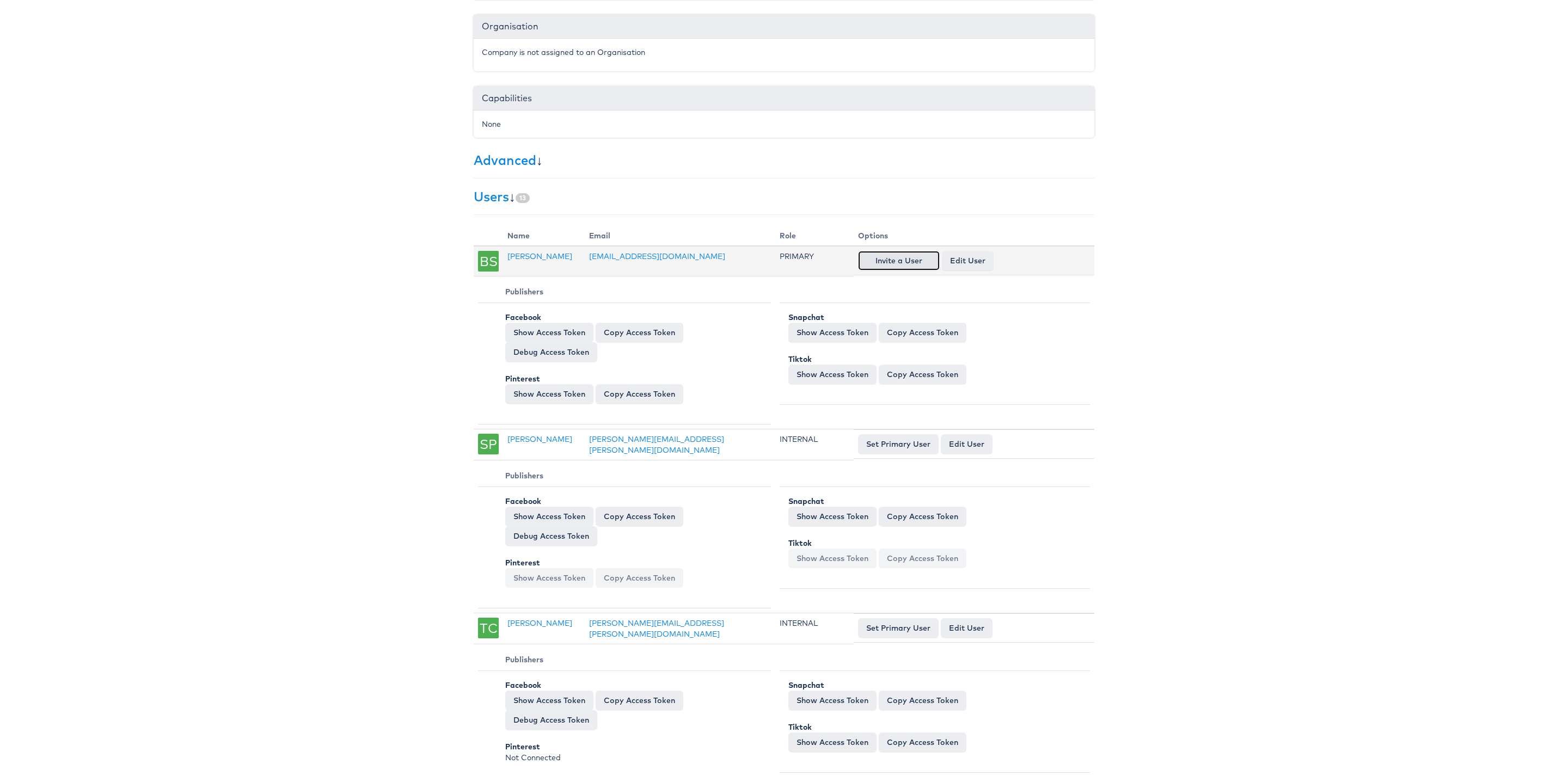
click at [911, 265] on button "Invite a User" at bounding box center [899, 260] width 82 height 20
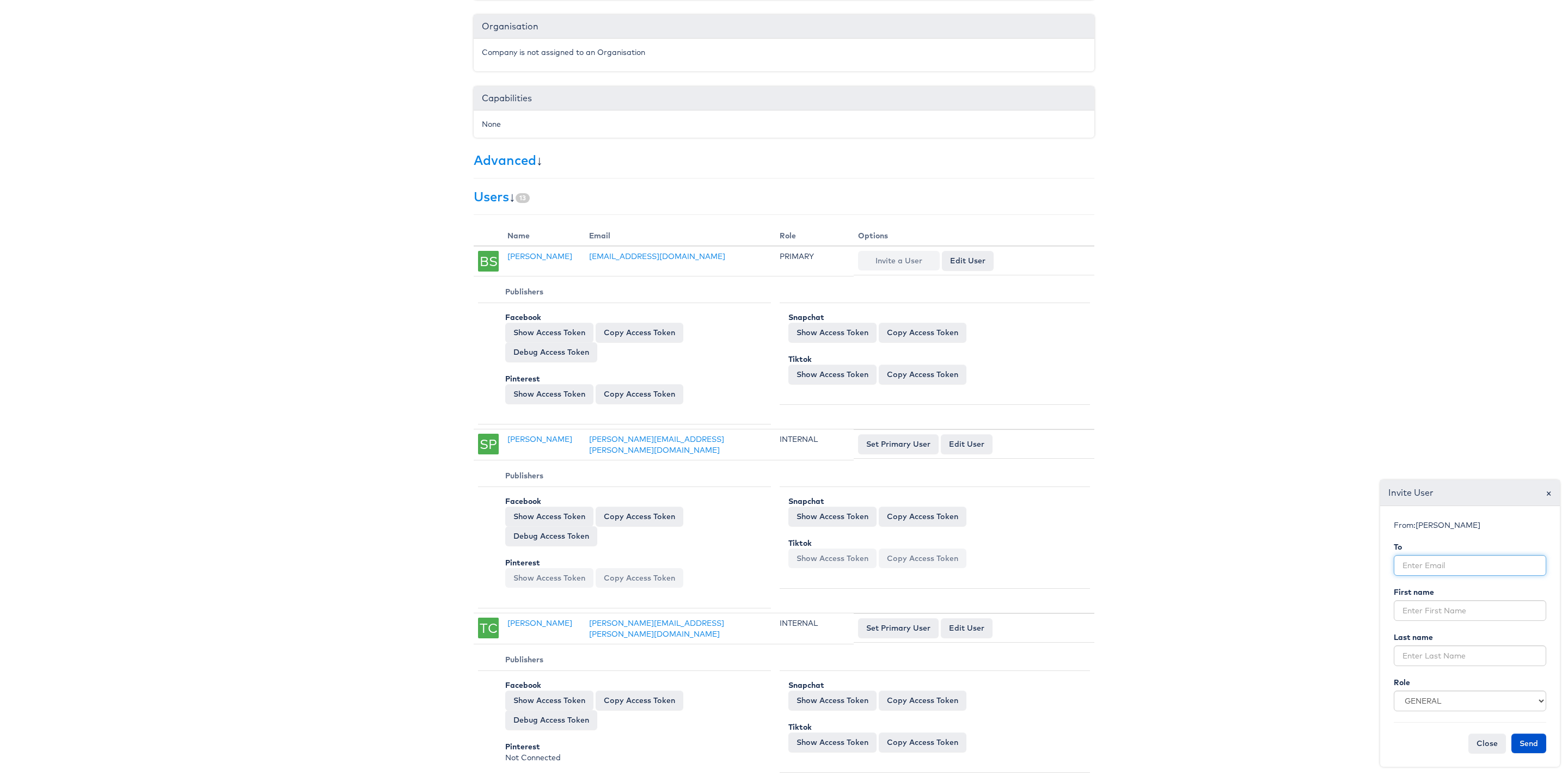
click at [1428, 557] on input "email" at bounding box center [1470, 565] width 152 height 20
paste input "[EMAIL_ADDRESS][DOMAIN_NAME]"
type input "[EMAIL_ADDRESS][DOMAIN_NAME]"
click at [1426, 700] on select "GENERAL INTERNAL CREATIVE" at bounding box center [1470, 701] width 152 height 20
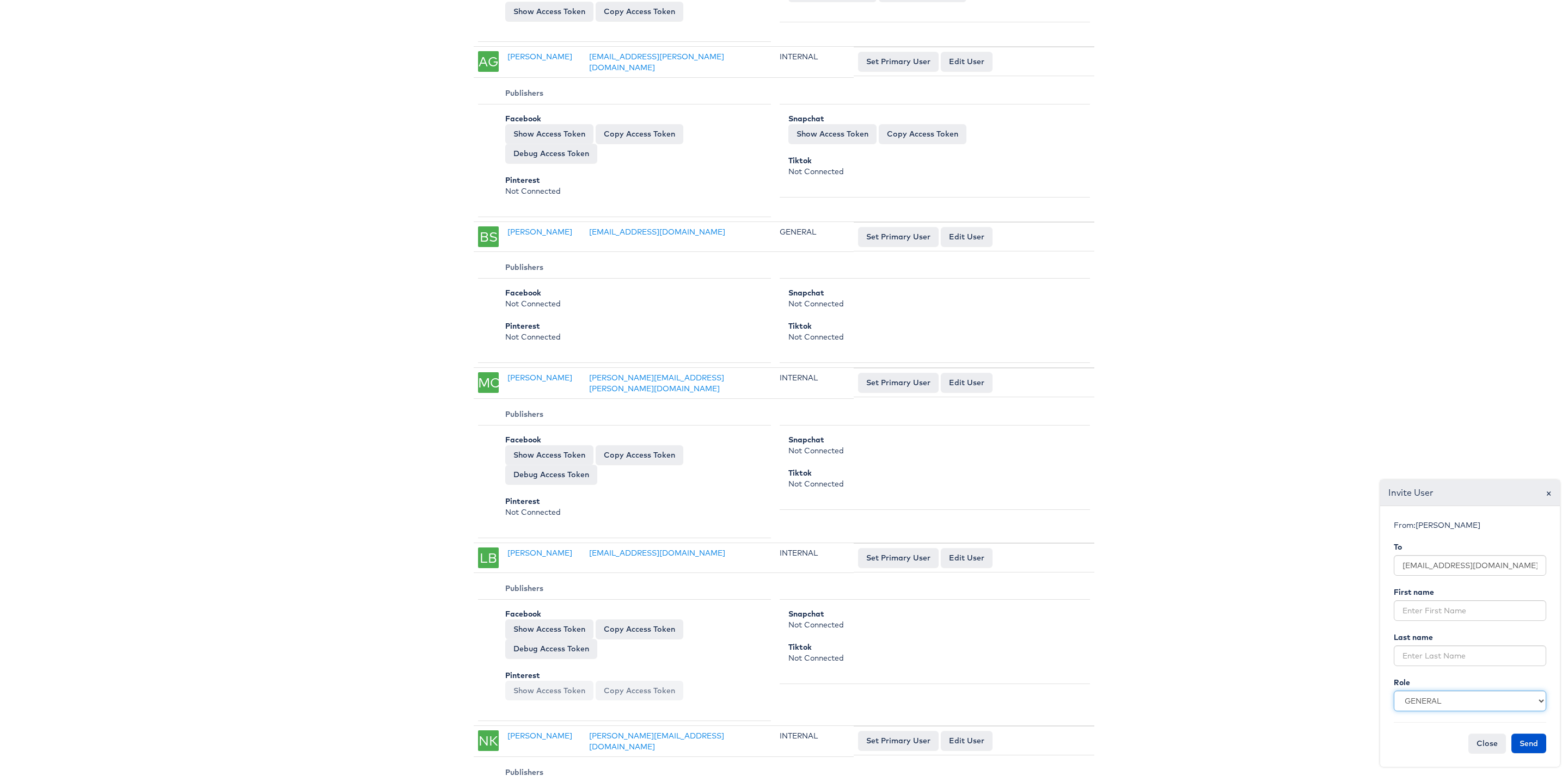
scroll to position [2203, 0]
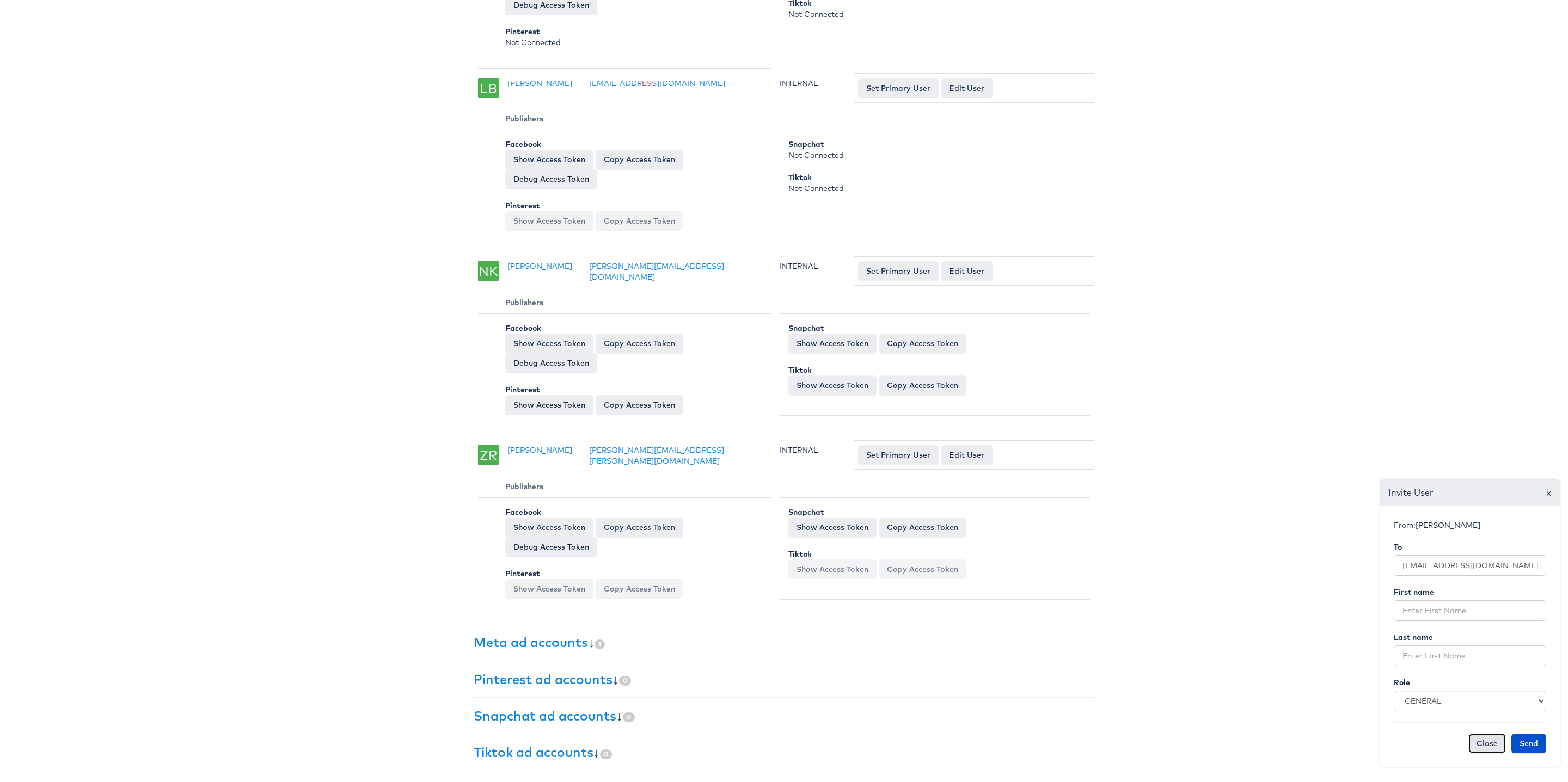
click at [1489, 748] on button "Close" at bounding box center [1487, 743] width 37 height 20
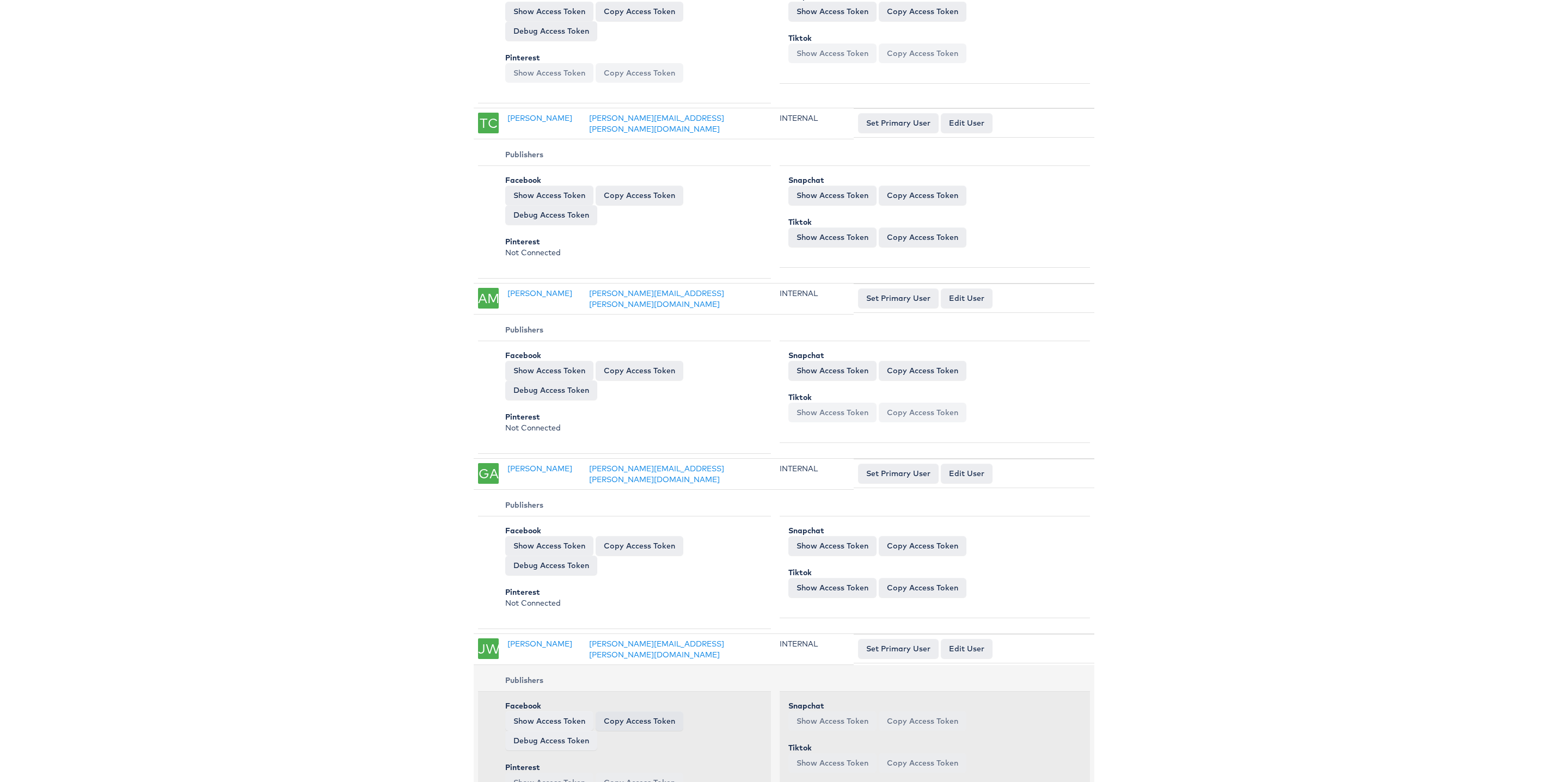
scroll to position [0, 0]
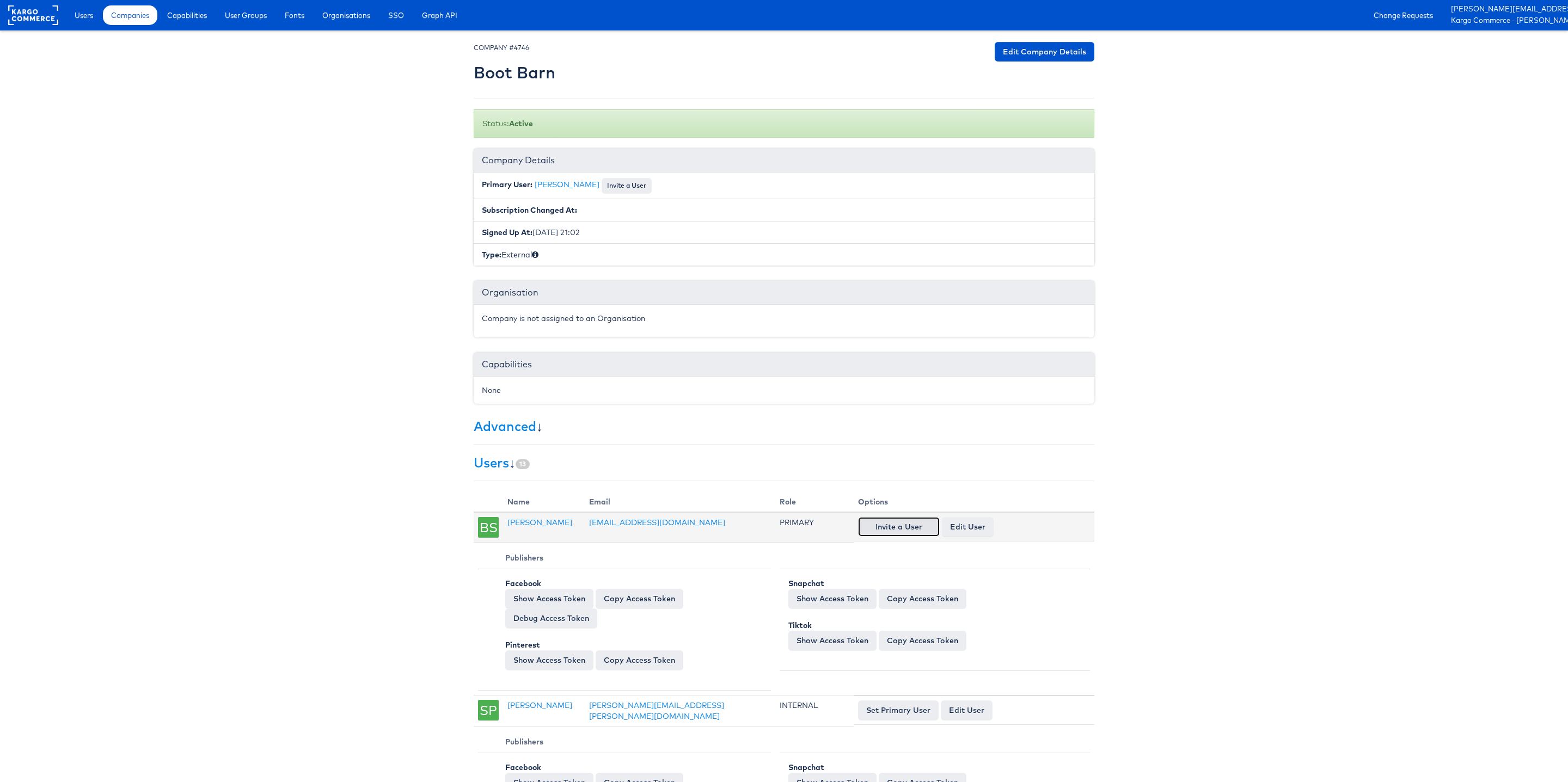
click at [892, 530] on button "Invite a User" at bounding box center [899, 527] width 82 height 20
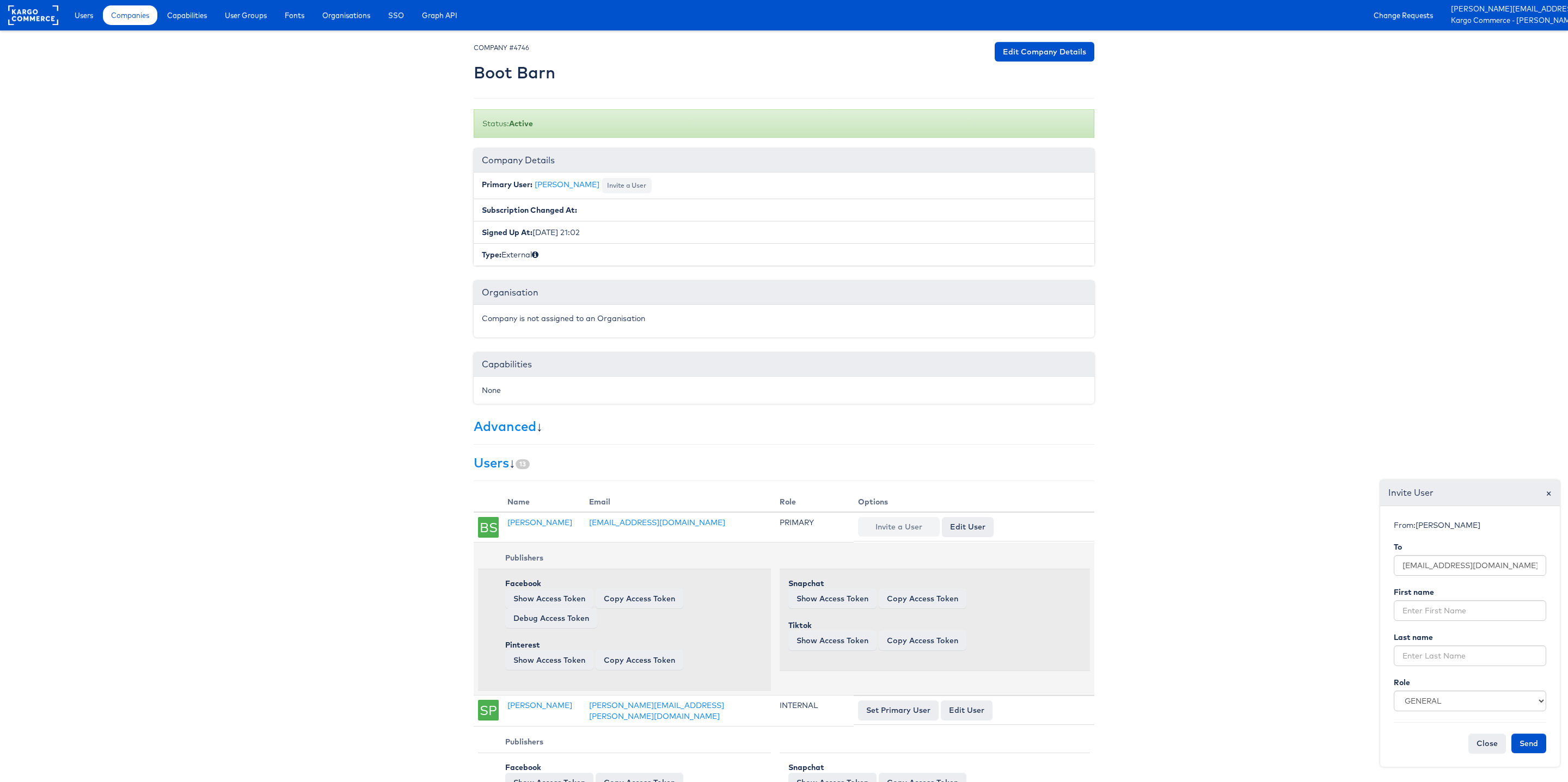
scroll to position [282, 0]
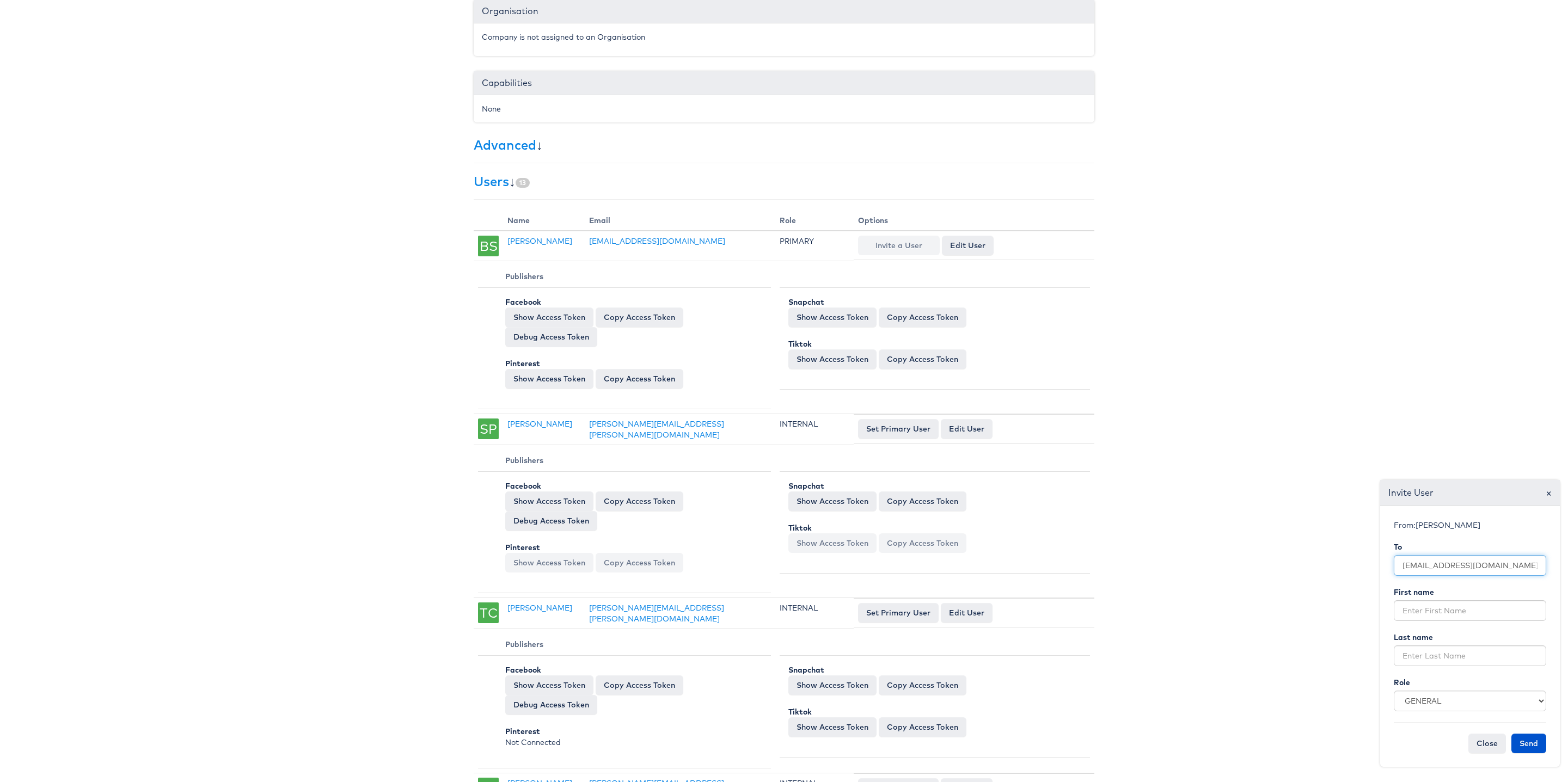
click at [1420, 562] on input "aobermueller@bootbarn.com" at bounding box center [1470, 565] width 152 height 20
paste input "acornett@bootbarn.com"
type input "acornett@bootbarn.com"
click at [1416, 608] on input "text" at bounding box center [1470, 611] width 152 height 20
paste input "Allie"
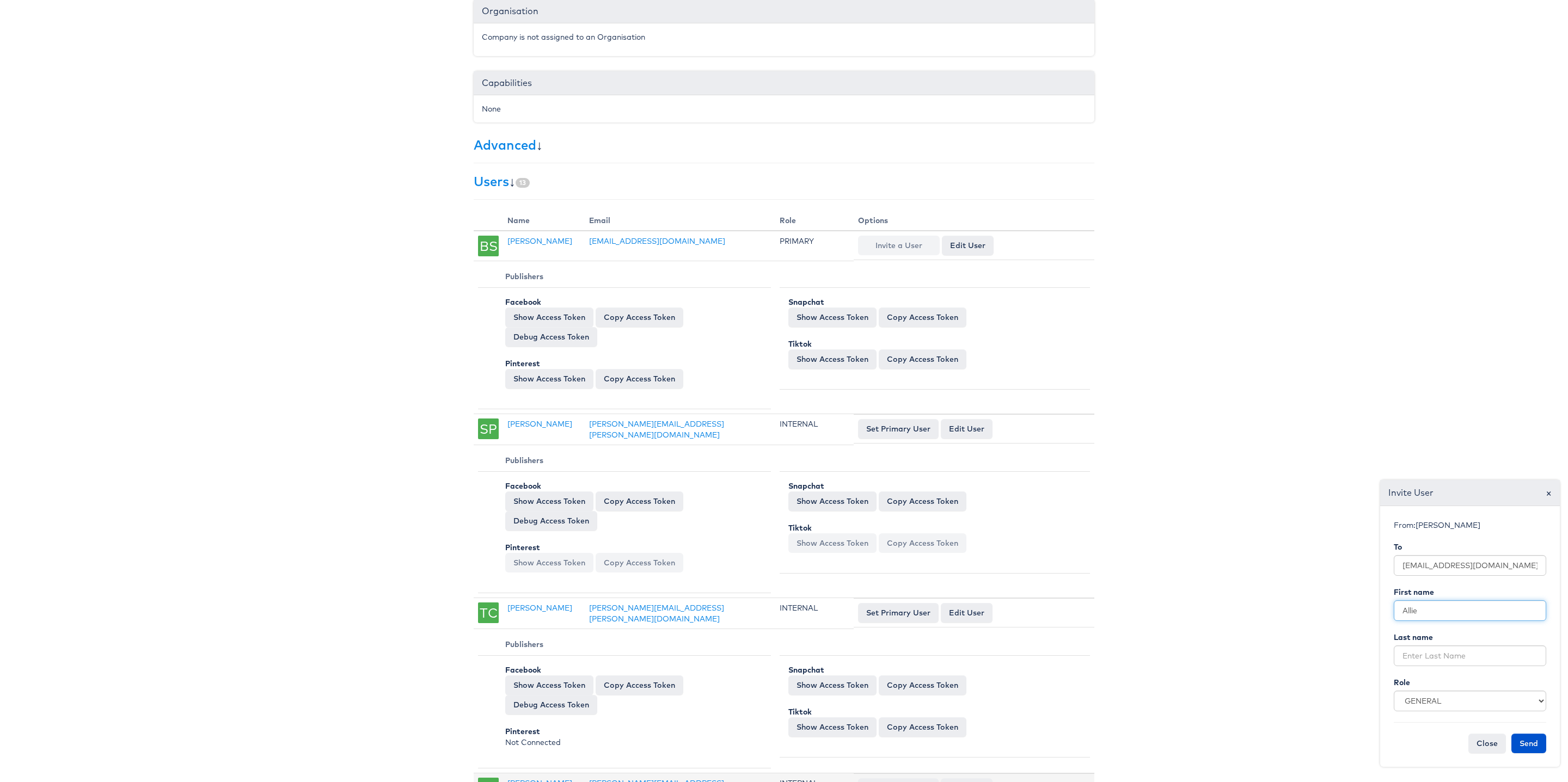
type input "Allie"
click at [1463, 659] on input "text" at bounding box center [1470, 656] width 152 height 20
paste input "Cornett"
type input "Cornett"
click at [1448, 699] on select "GENERAL INTERNAL CREATIVE" at bounding box center [1470, 701] width 152 height 20
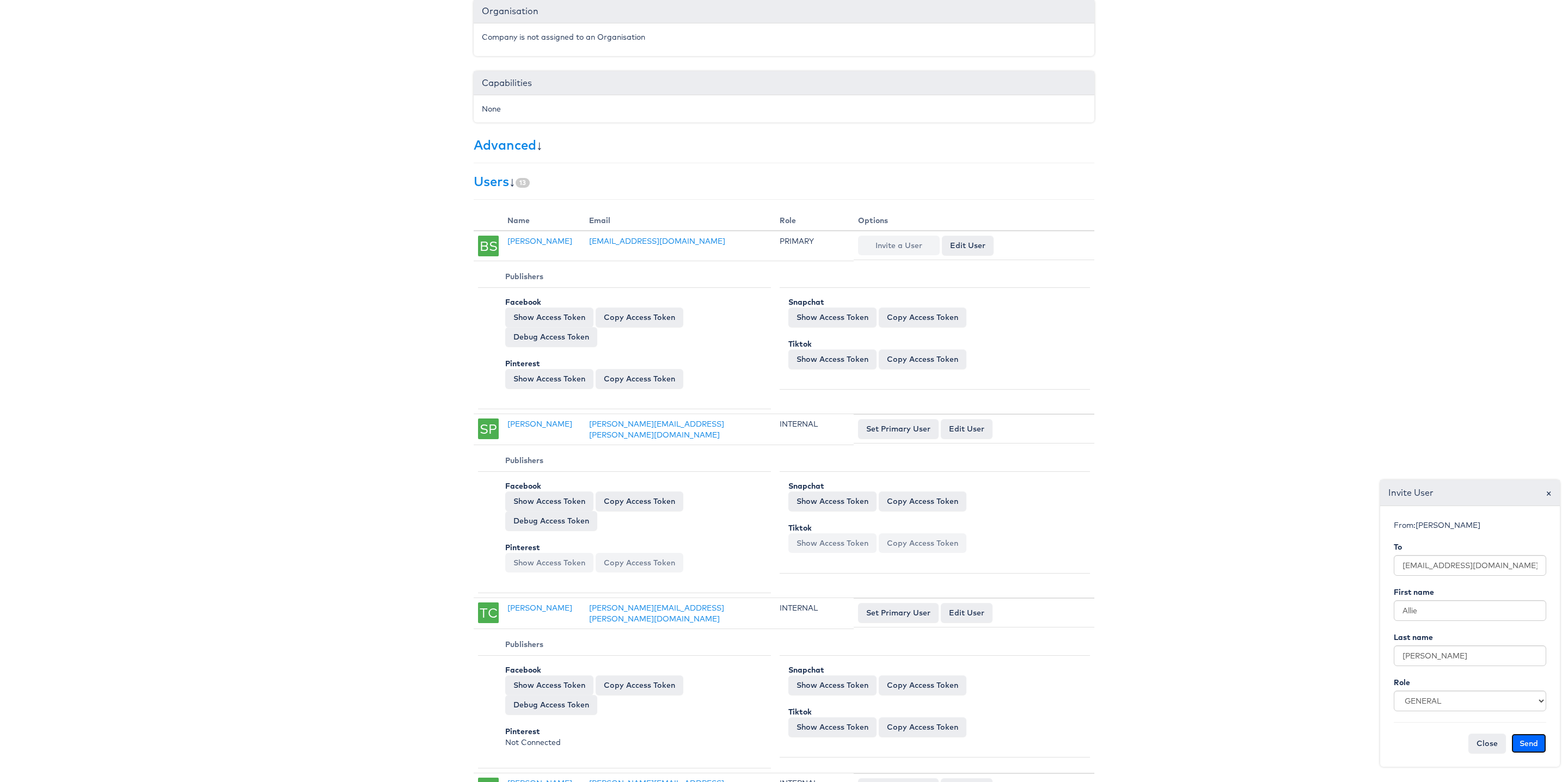
click at [1532, 741] on button "Send" at bounding box center [1529, 743] width 35 height 20
click at [1414, 600] on form "Email sent successfully From: Bilal Shreidi To First name Last name Role GENERA…" at bounding box center [1470, 617] width 163 height 284
click at [1414, 604] on input "text" at bounding box center [1470, 611] width 152 height 20
paste input "Jon Kosoff"
click at [1420, 608] on input "Jon Kosoff" at bounding box center [1470, 611] width 152 height 20
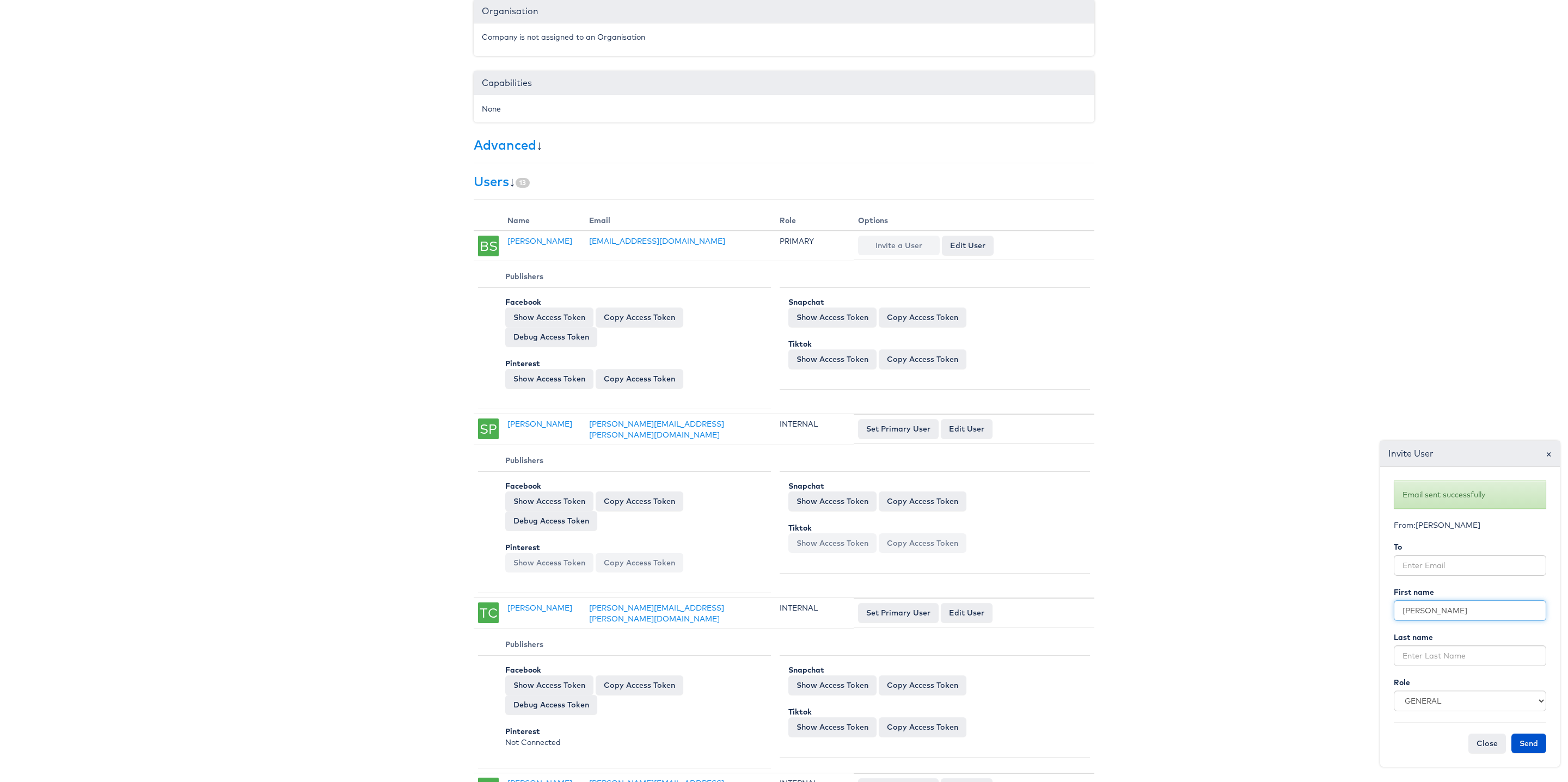
type input "Jon"
paste input "Kosoff"
type input "Kosoff"
click at [1445, 561] on input "email" at bounding box center [1470, 565] width 152 height 20
paste input "jkosoff@bootbarn.com"
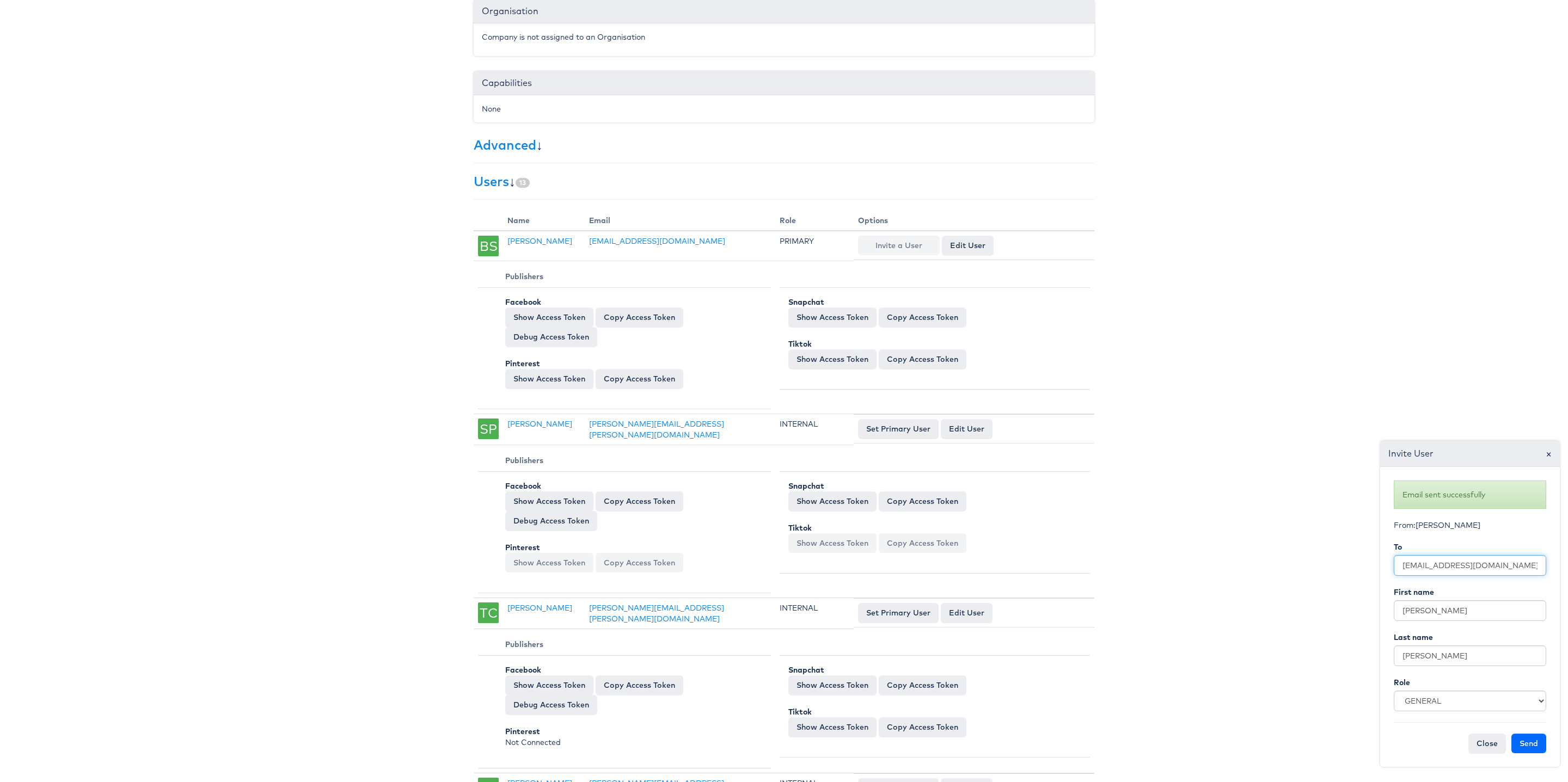
type input "jkosoff@bootbarn.com"
click at [1534, 744] on button "Send" at bounding box center [1529, 743] width 35 height 20
click at [1426, 611] on input "text" at bounding box center [1470, 611] width 152 height 20
paste input "Stephen Loscko"
click at [1437, 608] on input "Stephen Loscko" at bounding box center [1470, 611] width 152 height 20
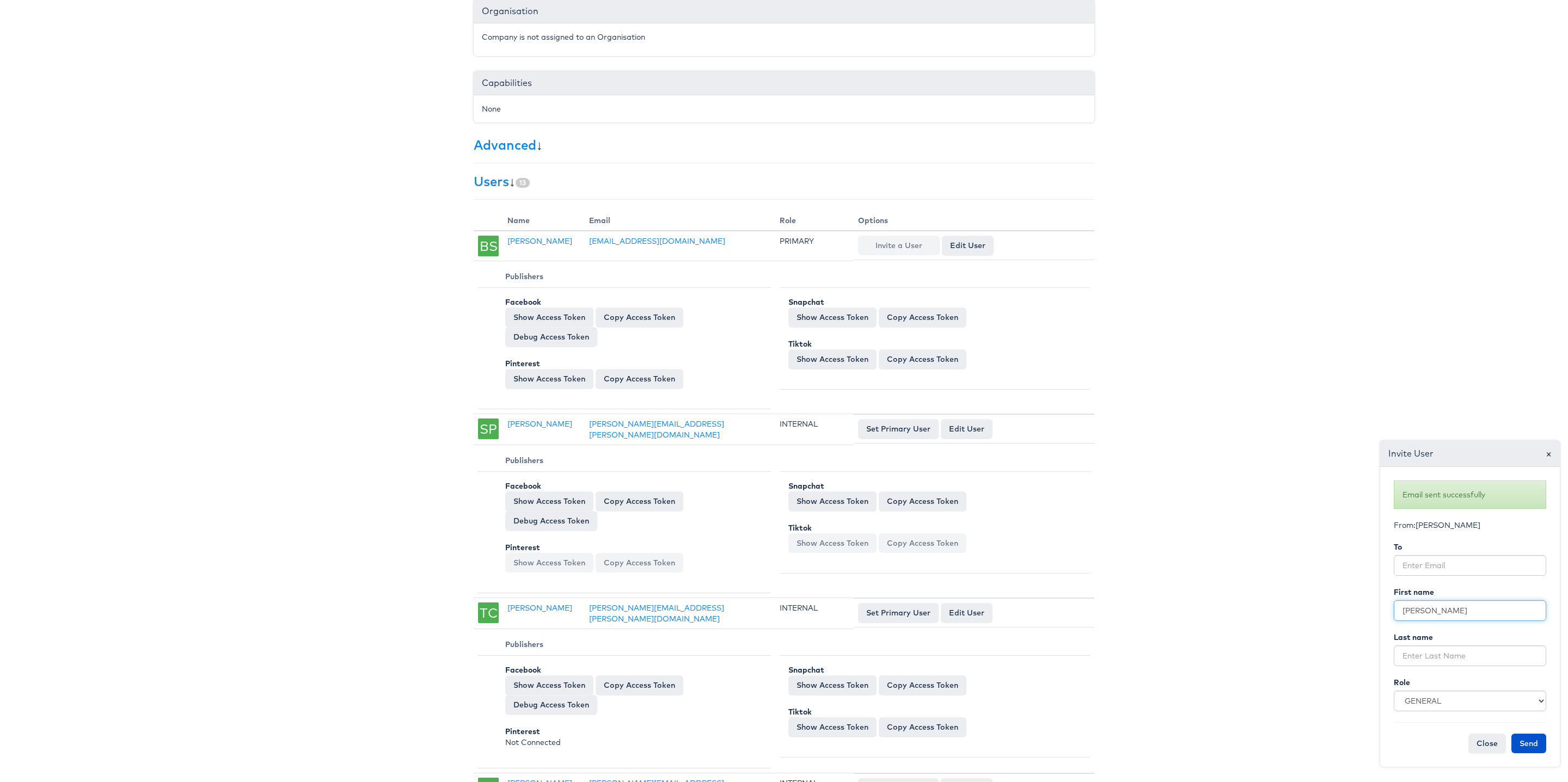
type input "Stephen"
paste input "Loscko"
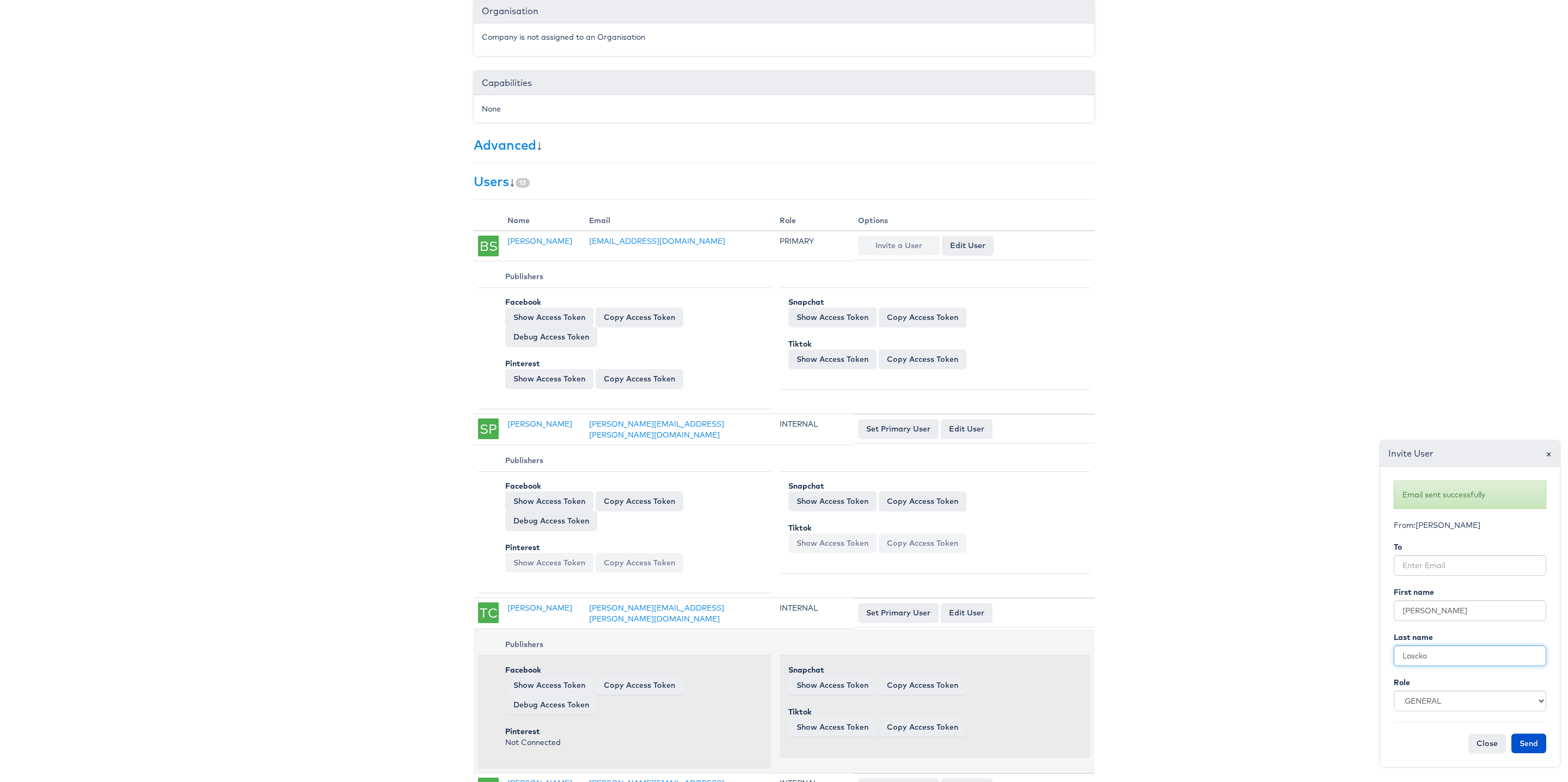
type input "Loscko"
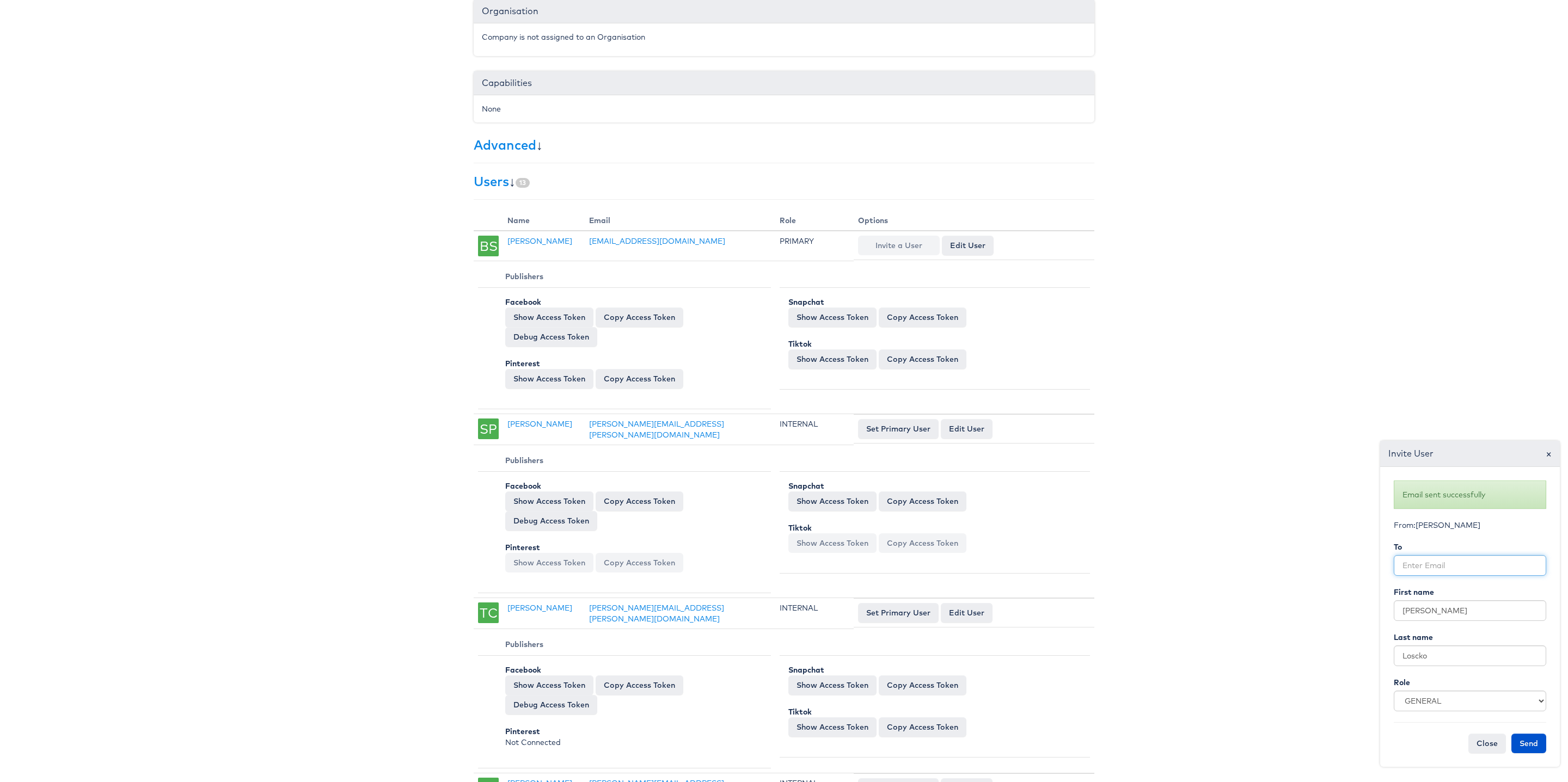
click at [1467, 568] on input "email" at bounding box center [1470, 565] width 152 height 20
paste input "sloscko@bootbarn.com"
type input "sloscko@bootbarn.com"
click at [1538, 741] on button "Send" at bounding box center [1529, 743] width 35 height 20
click at [1427, 613] on input "text" at bounding box center [1470, 611] width 152 height 20
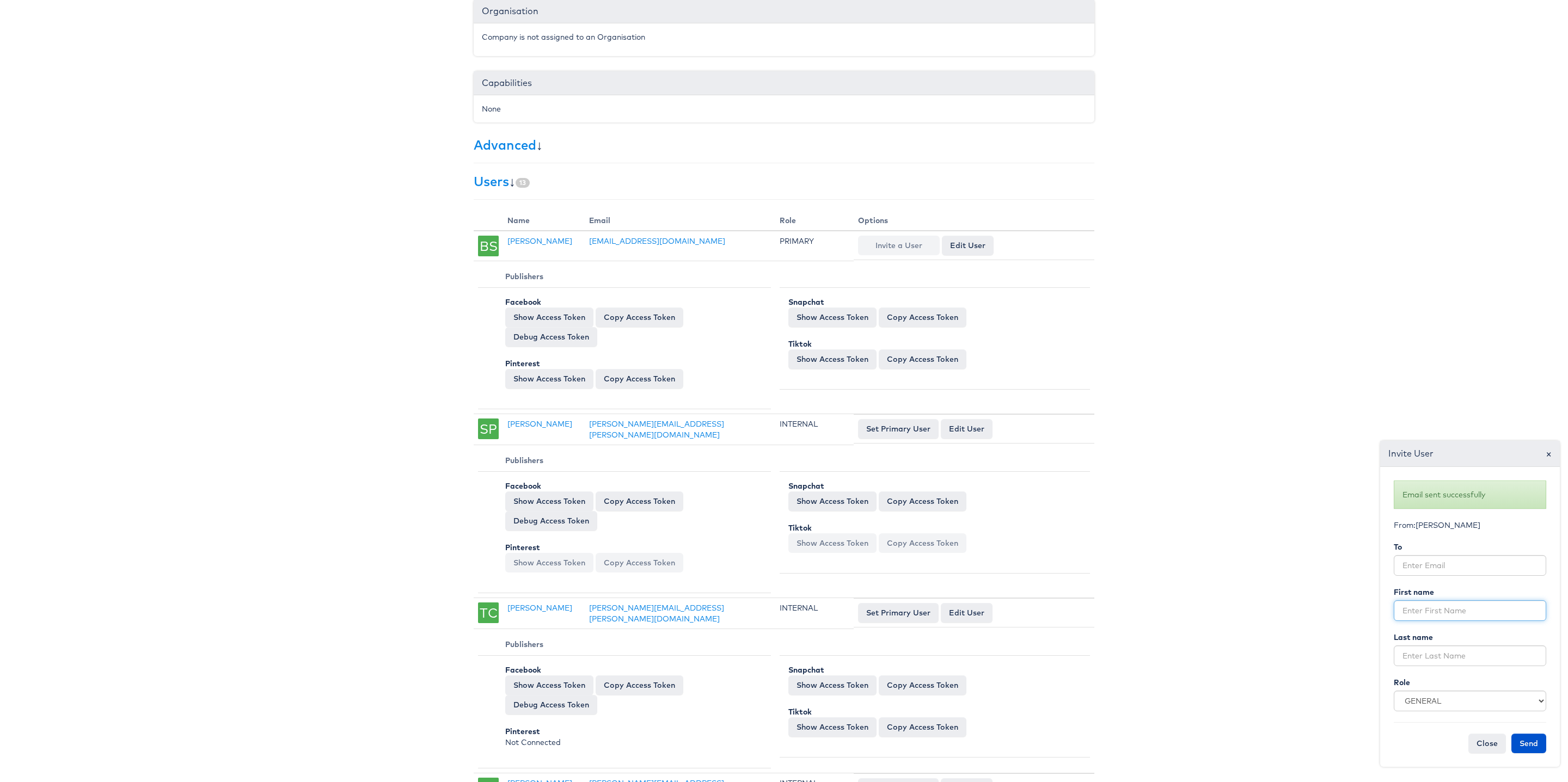
paste input "Billy Hopkins"
drag, startPoint x: 1419, startPoint y: 613, endPoint x: 1429, endPoint y: 613, distance: 10.0
click at [1419, 613] on input "Billy Hopkins" at bounding box center [1470, 611] width 152 height 20
type input "Billy"
paste input "Hopkins"
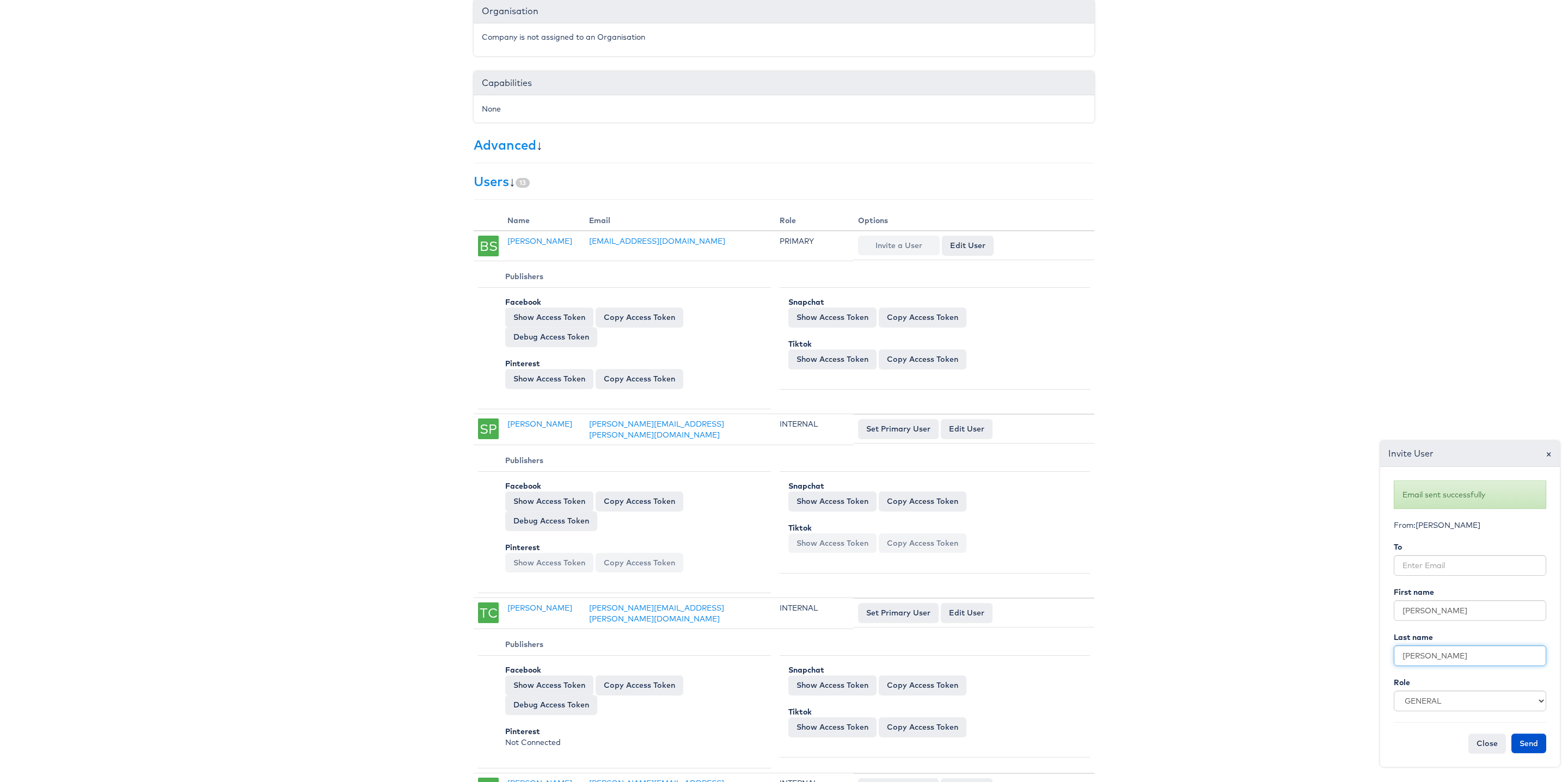
type input "Hopkins"
click at [1418, 561] on input "email" at bounding box center [1470, 565] width 152 height 20
paste input "bhopkins@bootbarn.com"
type input "bhopkins@bootbarn.com"
click at [1533, 738] on button "Send" at bounding box center [1529, 743] width 35 height 20
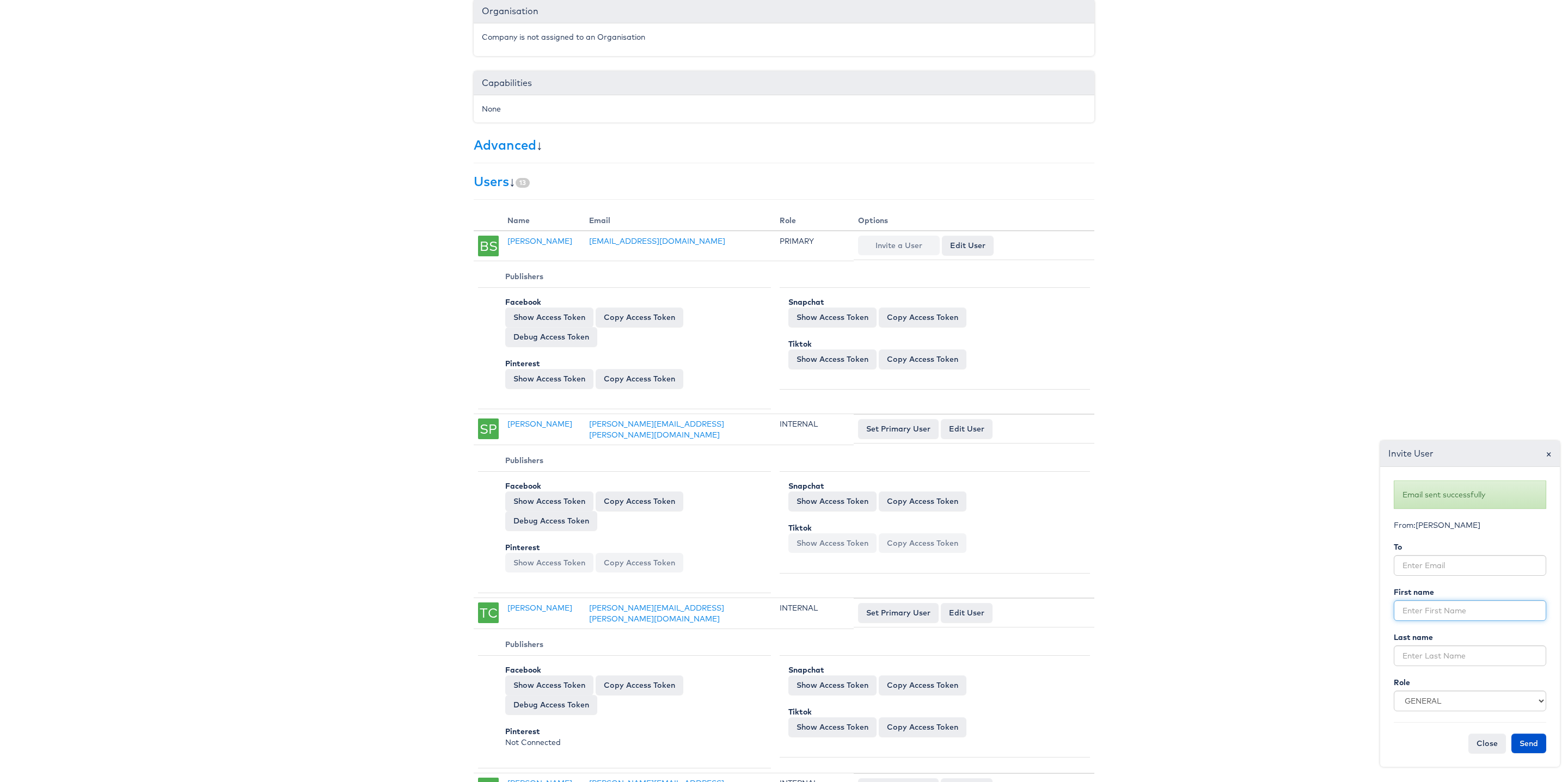
click at [1440, 609] on input "text" at bounding box center [1470, 611] width 152 height 20
paste input "Adam Obermueller"
click at [1430, 611] on input "Adam Obermueller" at bounding box center [1470, 611] width 152 height 20
type input "Adam"
paste input "Obermueller"
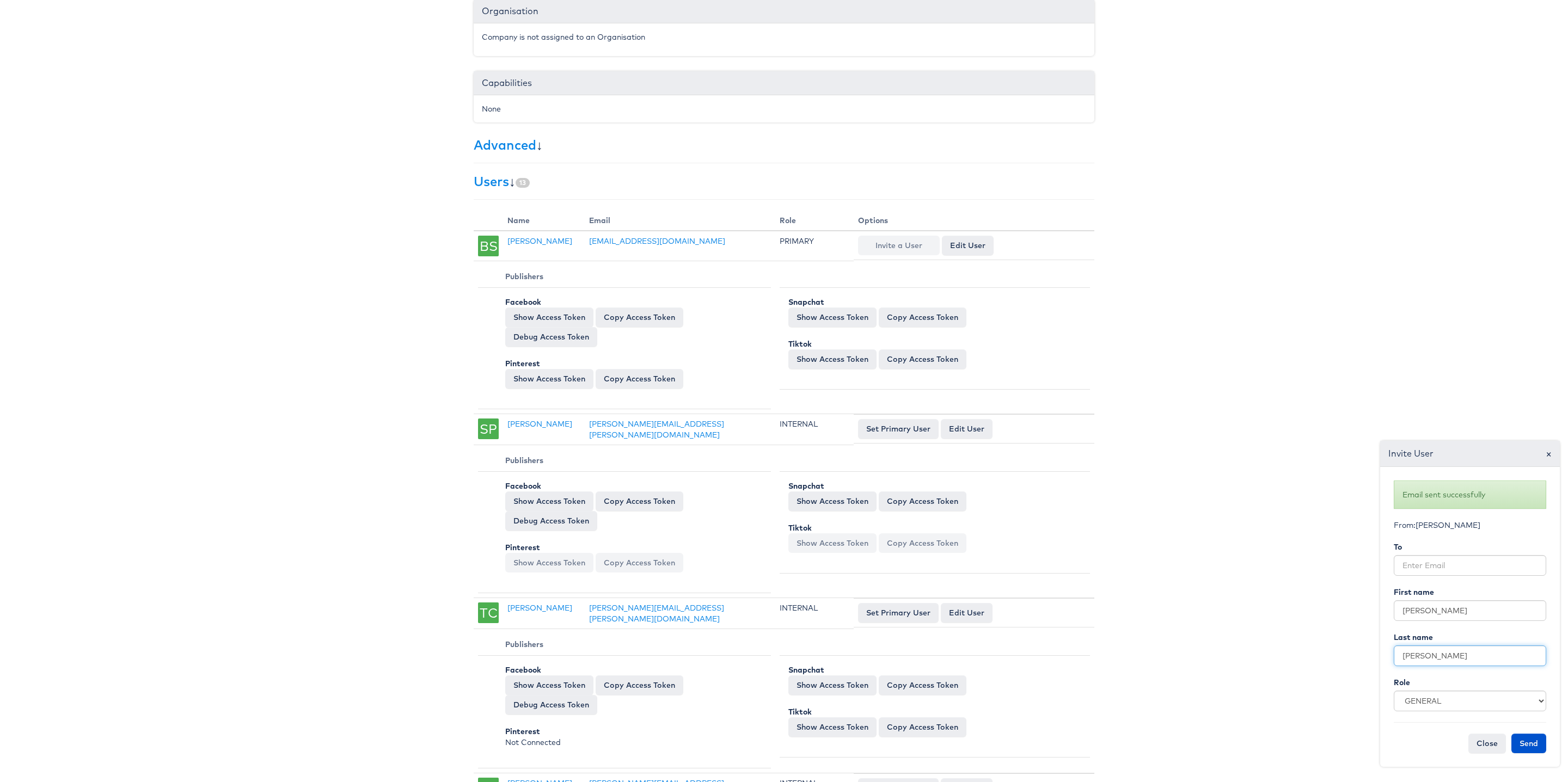
type input "Obermueller"
click at [1440, 574] on input "email" at bounding box center [1470, 565] width 152 height 20
paste input "aobermueller@bootbarn.com"
type input "aobermueller@bootbarn.com"
click at [1444, 540] on form "Email sent successfully From: Bilal Shreidi To aobermueller@bootbarn.com First …" at bounding box center [1470, 617] width 163 height 284
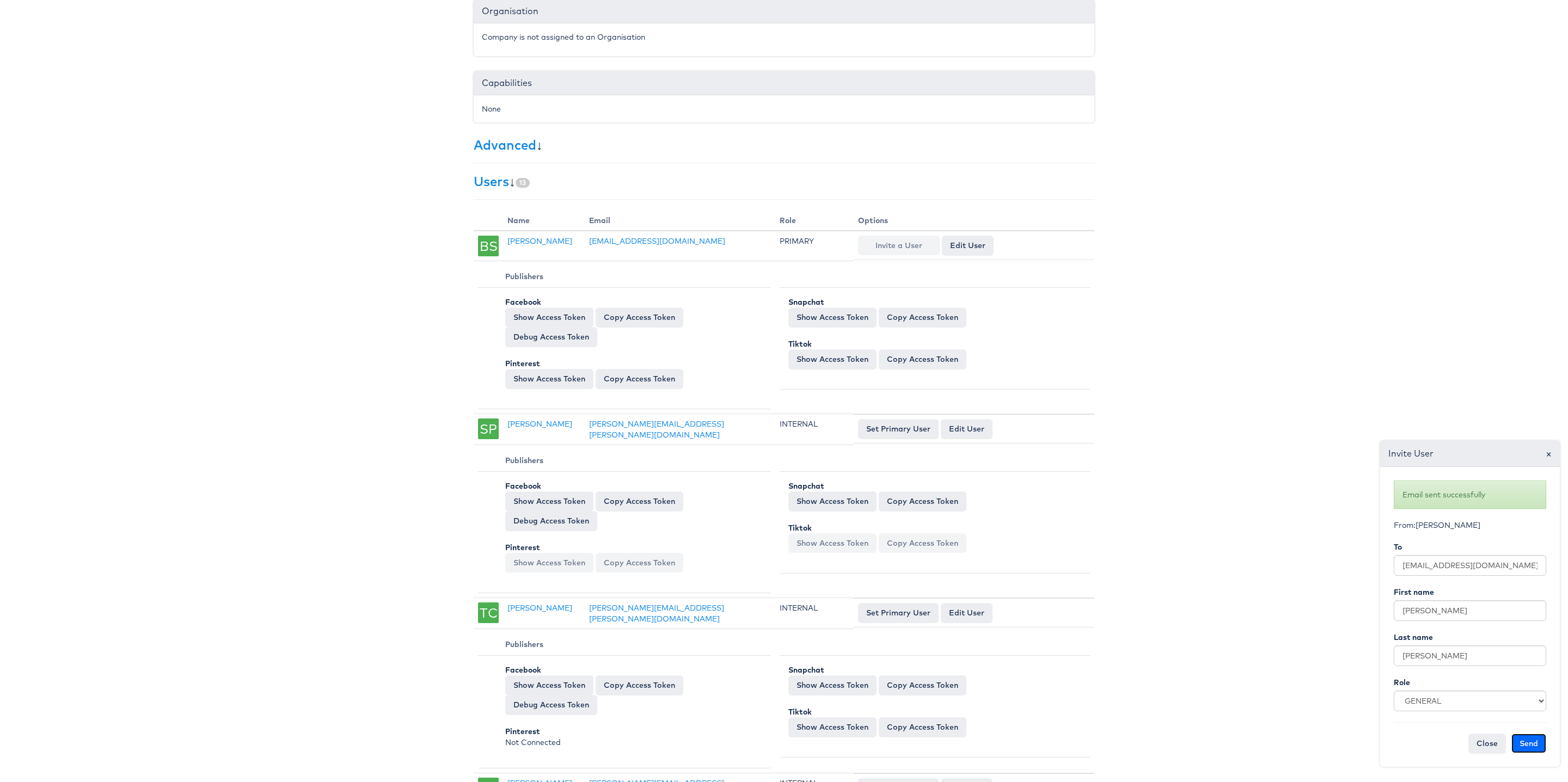
click at [1527, 748] on button "Send" at bounding box center [1529, 743] width 35 height 20
